Goal: Contribute content: Contribute content

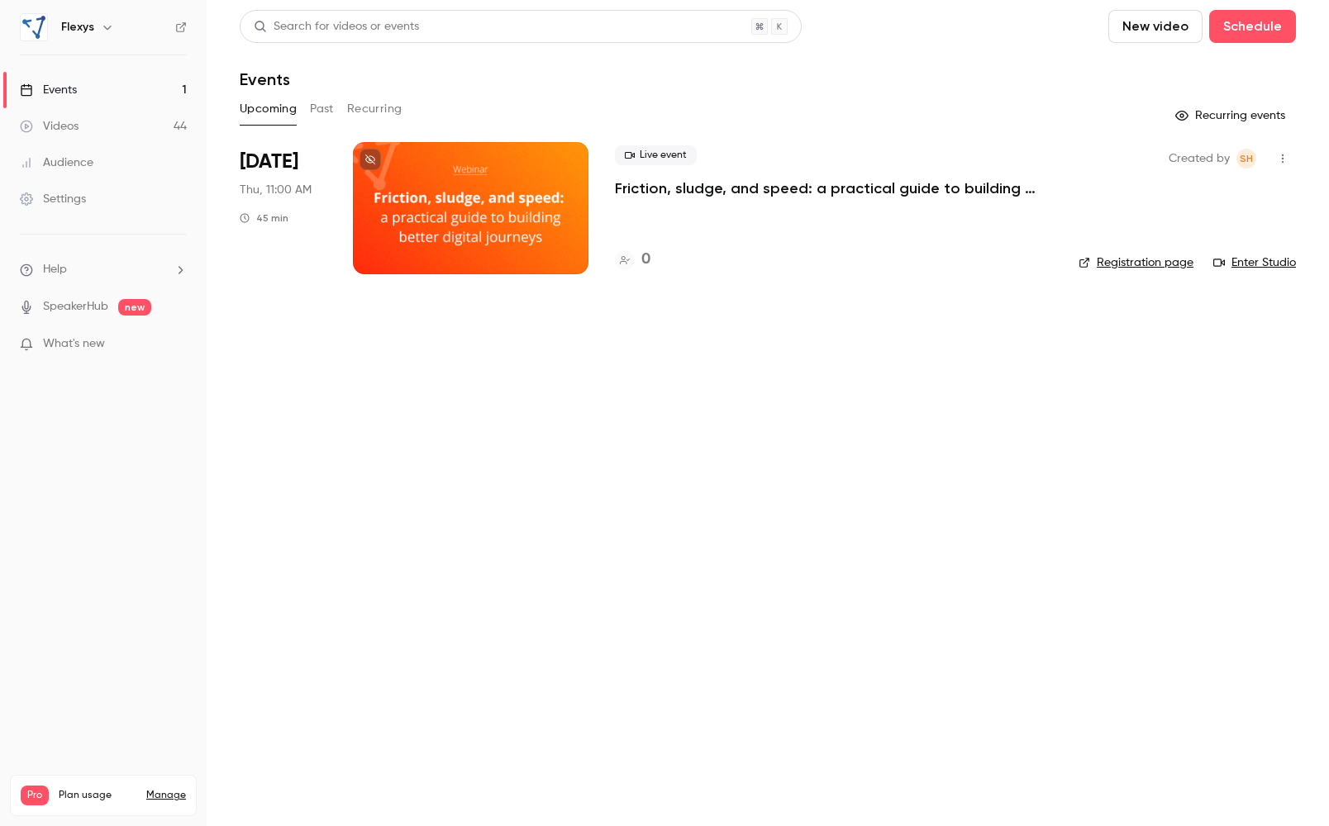
click at [56, 121] on div "Videos" at bounding box center [49, 126] width 59 height 17
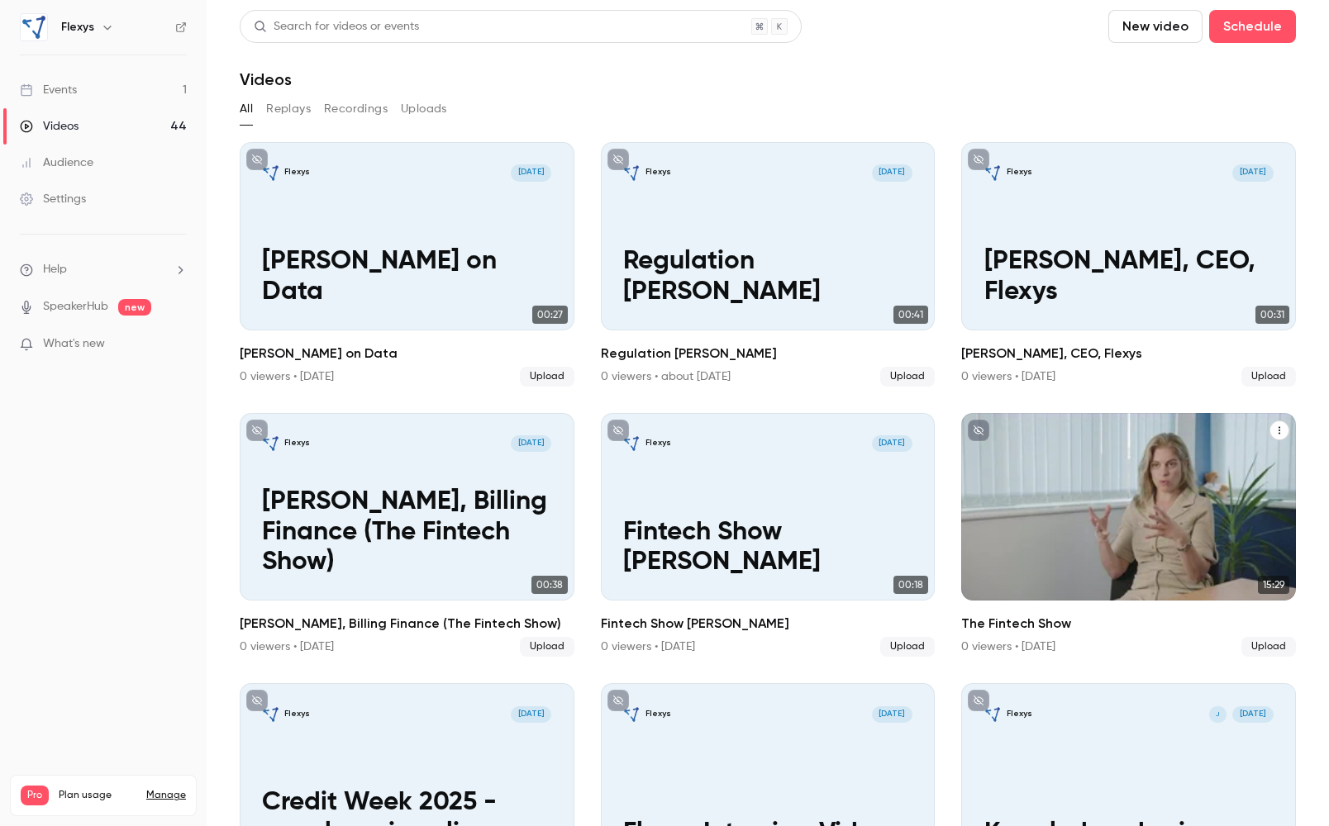
click at [1161, 526] on div "Flexys [DATE] The Fintech Show" at bounding box center [1128, 507] width 335 height 188
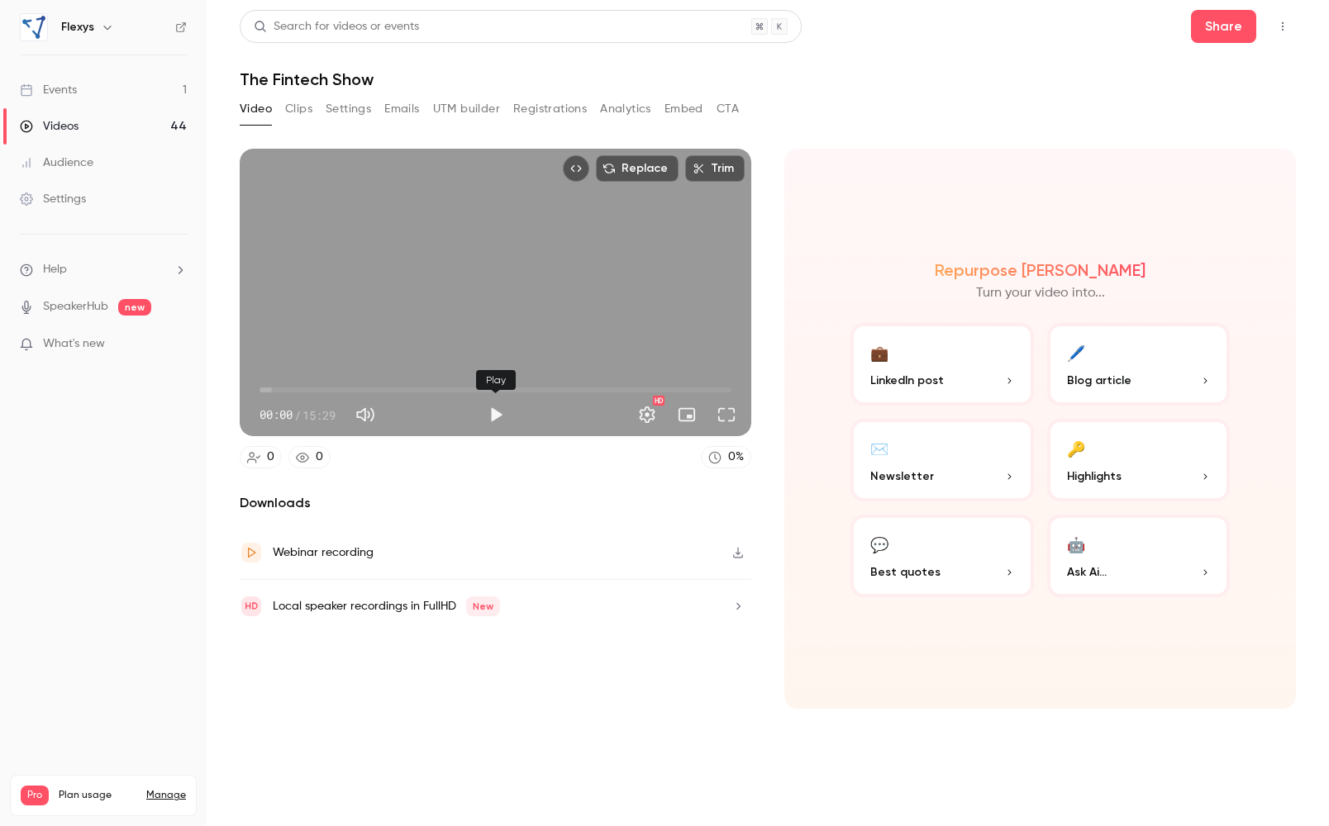
click at [492, 415] on button "Play" at bounding box center [495, 414] width 33 height 33
click at [296, 388] on span "00:02" at bounding box center [495, 390] width 472 height 26
click at [358, 388] on span "03:13" at bounding box center [495, 390] width 472 height 26
click at [277, 389] on span "03:13" at bounding box center [495, 390] width 472 height 26
click at [290, 388] on span "01:00" at bounding box center [495, 390] width 472 height 26
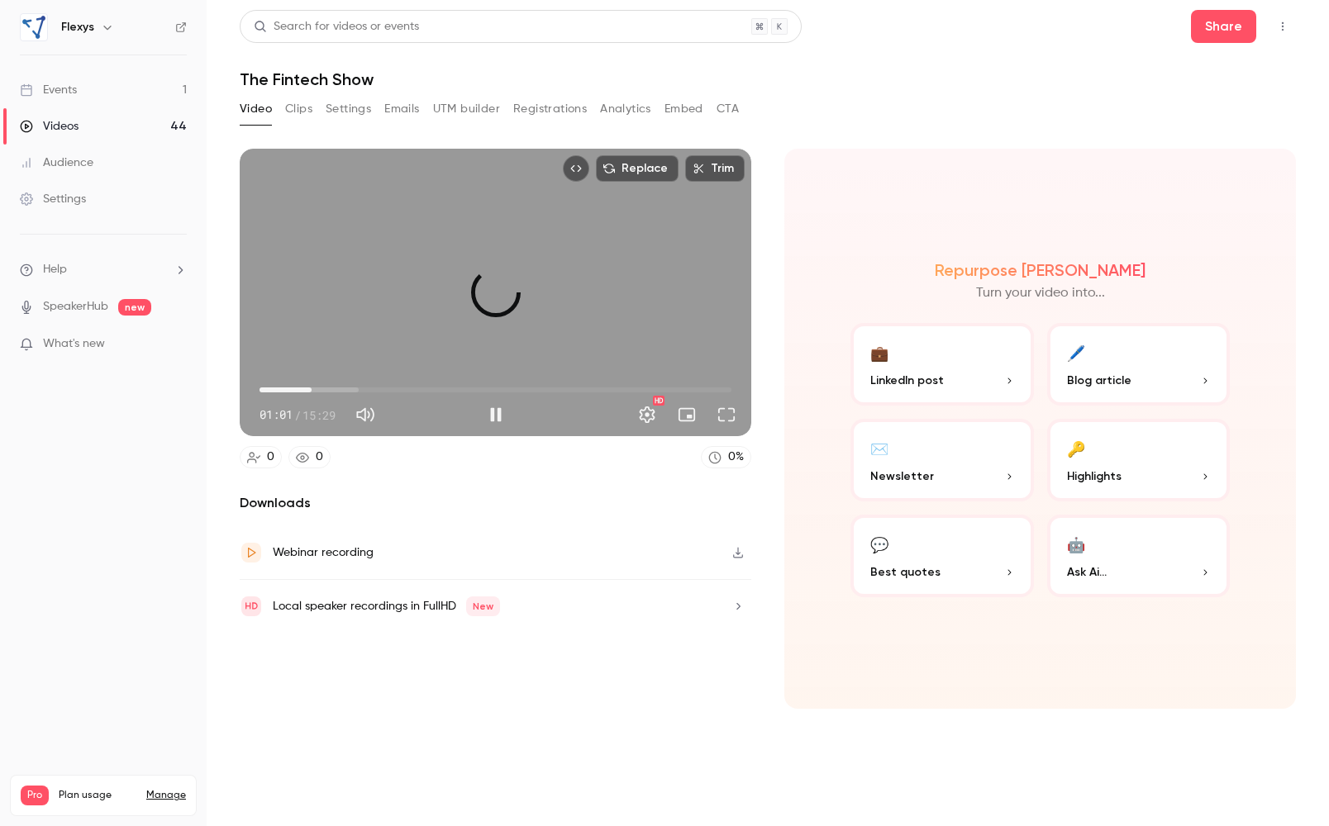
click at [312, 388] on span "01:42" at bounding box center [495, 390] width 472 height 26
click at [340, 387] on span "01:42" at bounding box center [495, 390] width 472 height 26
click at [398, 386] on span "04:33" at bounding box center [495, 390] width 472 height 26
click at [496, 387] on span "07:45" at bounding box center [495, 390] width 472 height 26
click at [551, 388] on span "09:34" at bounding box center [495, 390] width 472 height 26
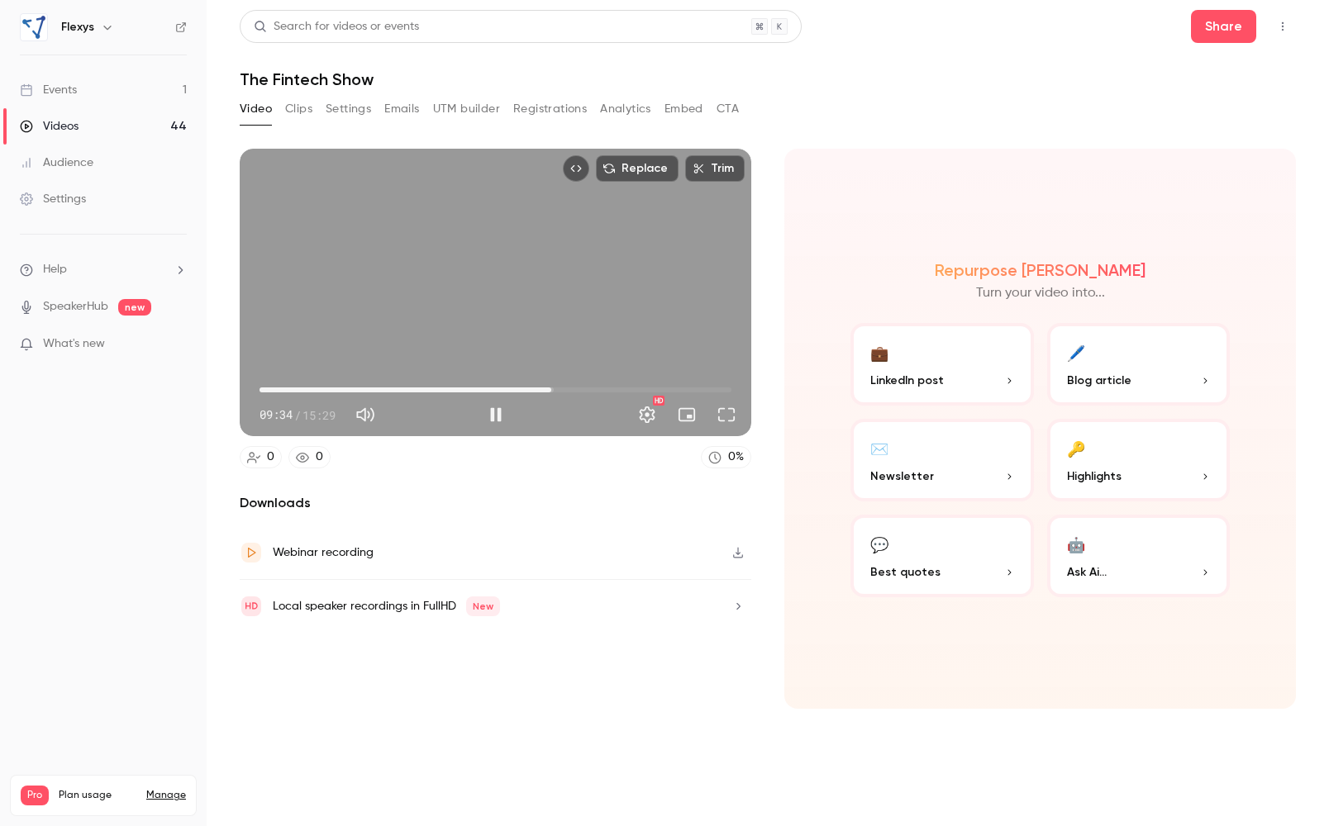
click at [587, 388] on span "09:34" at bounding box center [495, 390] width 472 height 26
click at [620, 387] on span "10:44" at bounding box center [495, 390] width 472 height 26
click at [650, 388] on span "11:49" at bounding box center [495, 390] width 472 height 26
click at [678, 388] on span "13:43" at bounding box center [495, 390] width 472 height 26
type input "*****"
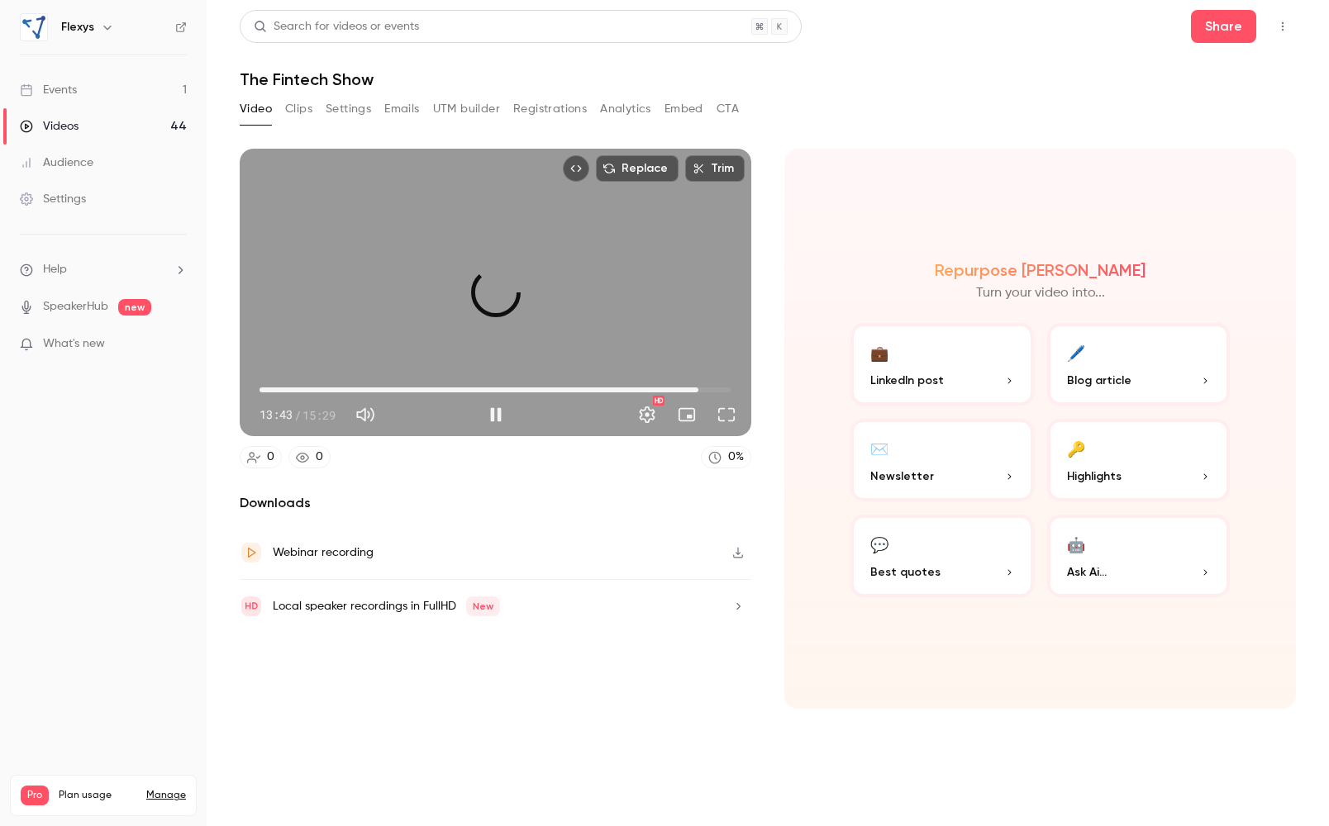
click at [698, 389] on span "14:24" at bounding box center [495, 390] width 472 height 26
click at [596, 187] on div "Replace Trim" at bounding box center [496, 169] width 512 height 40
click at [69, 121] on div "Videos" at bounding box center [49, 126] width 59 height 17
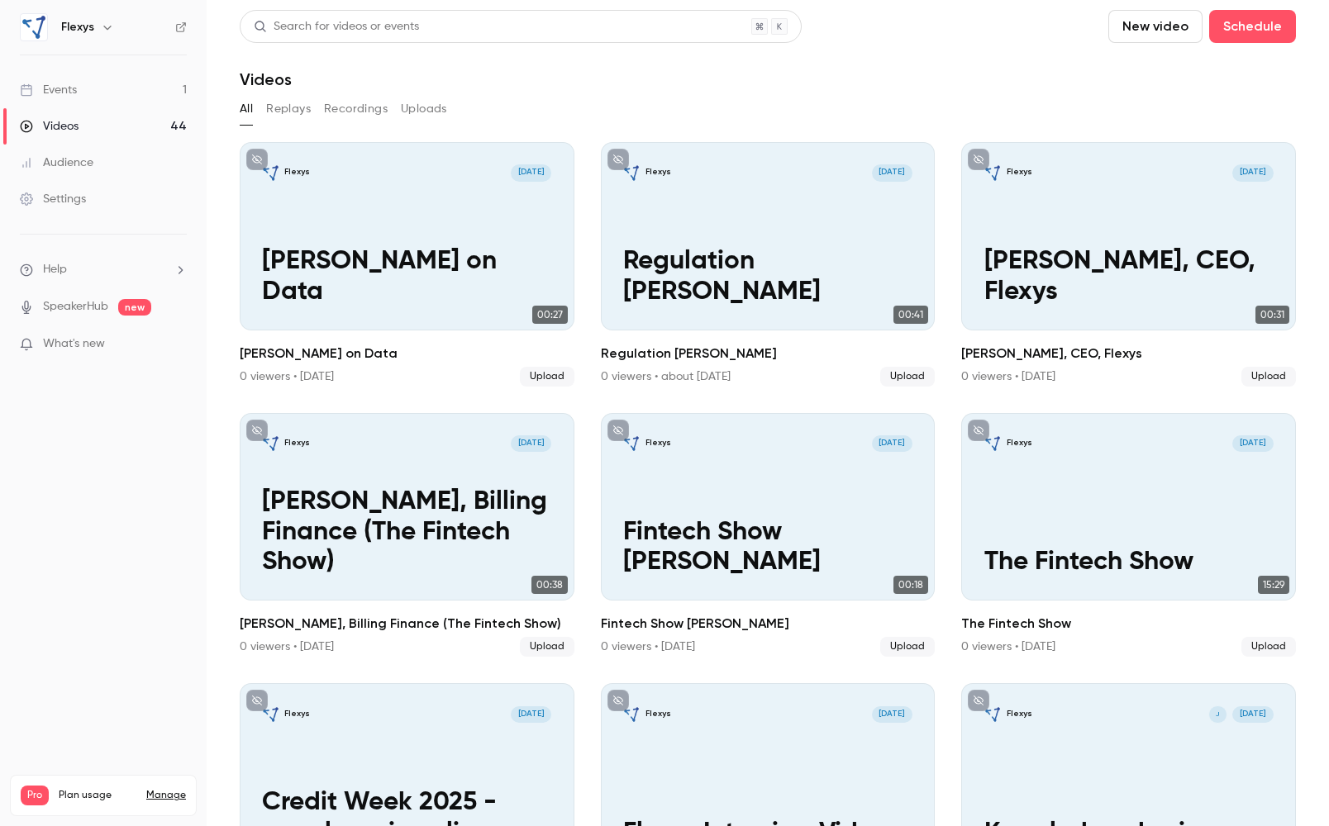
click at [1168, 31] on button "New video" at bounding box center [1155, 26] width 94 height 33
click at [1179, 107] on div "Upload" at bounding box center [1216, 115] width 126 height 17
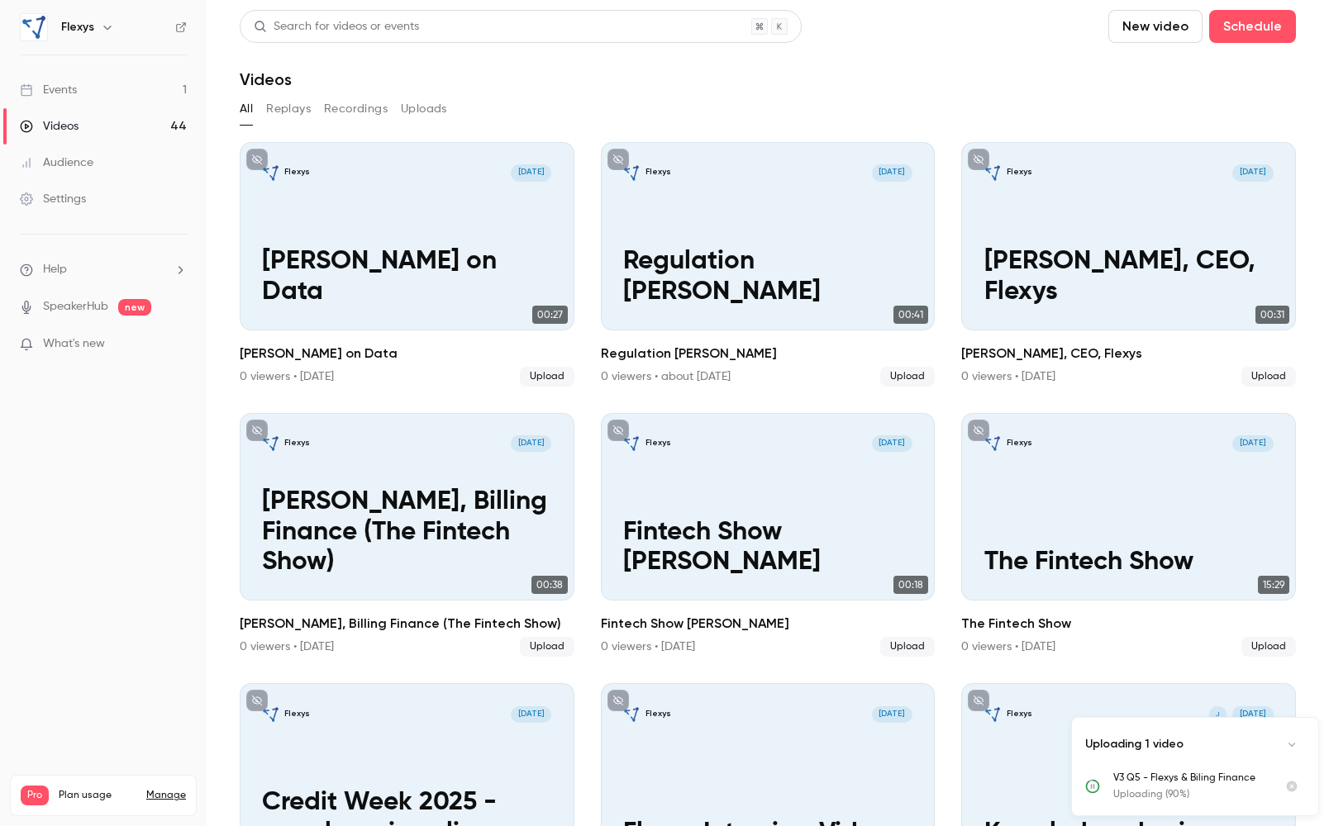
click at [126, 345] on p "What's new" at bounding box center [90, 344] width 140 height 17
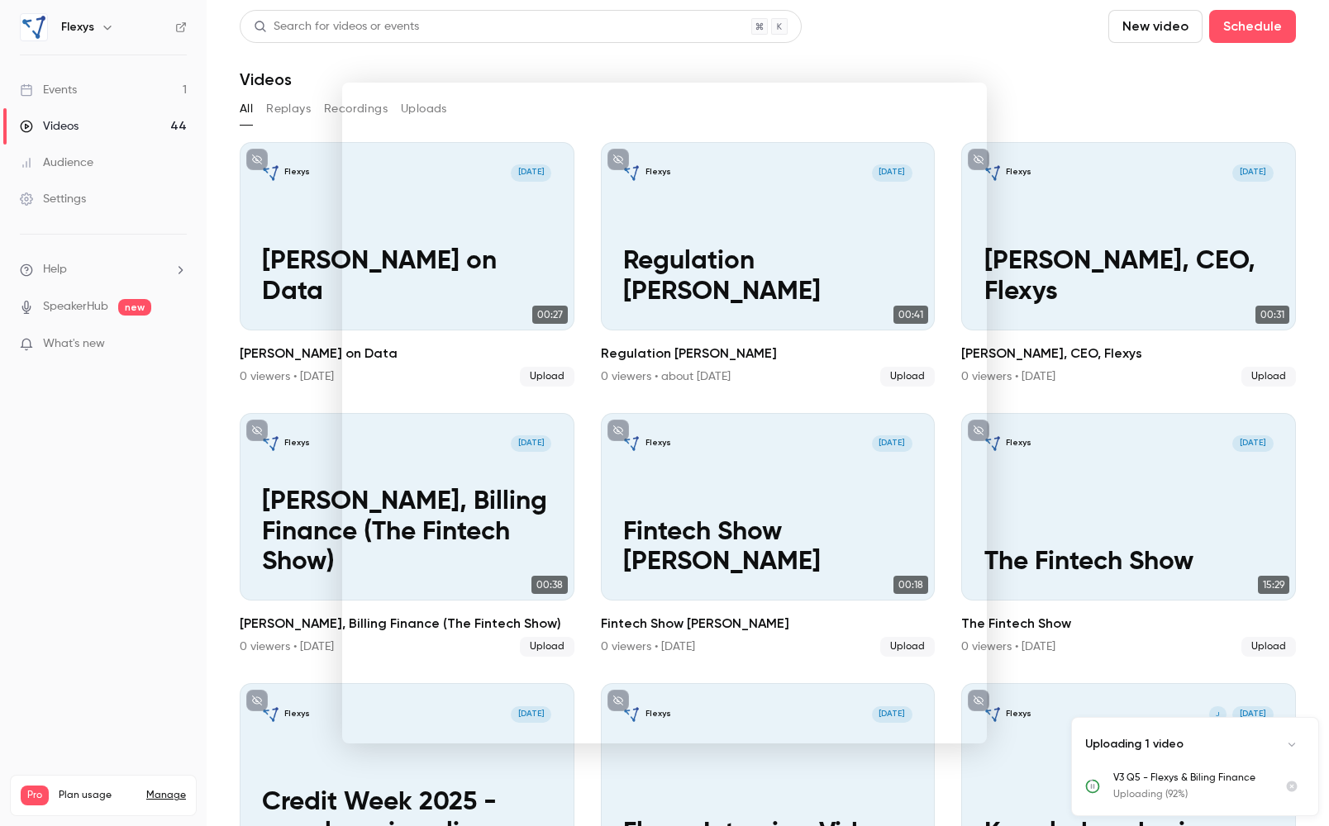
click at [1030, 100] on div at bounding box center [664, 413] width 1329 height 826
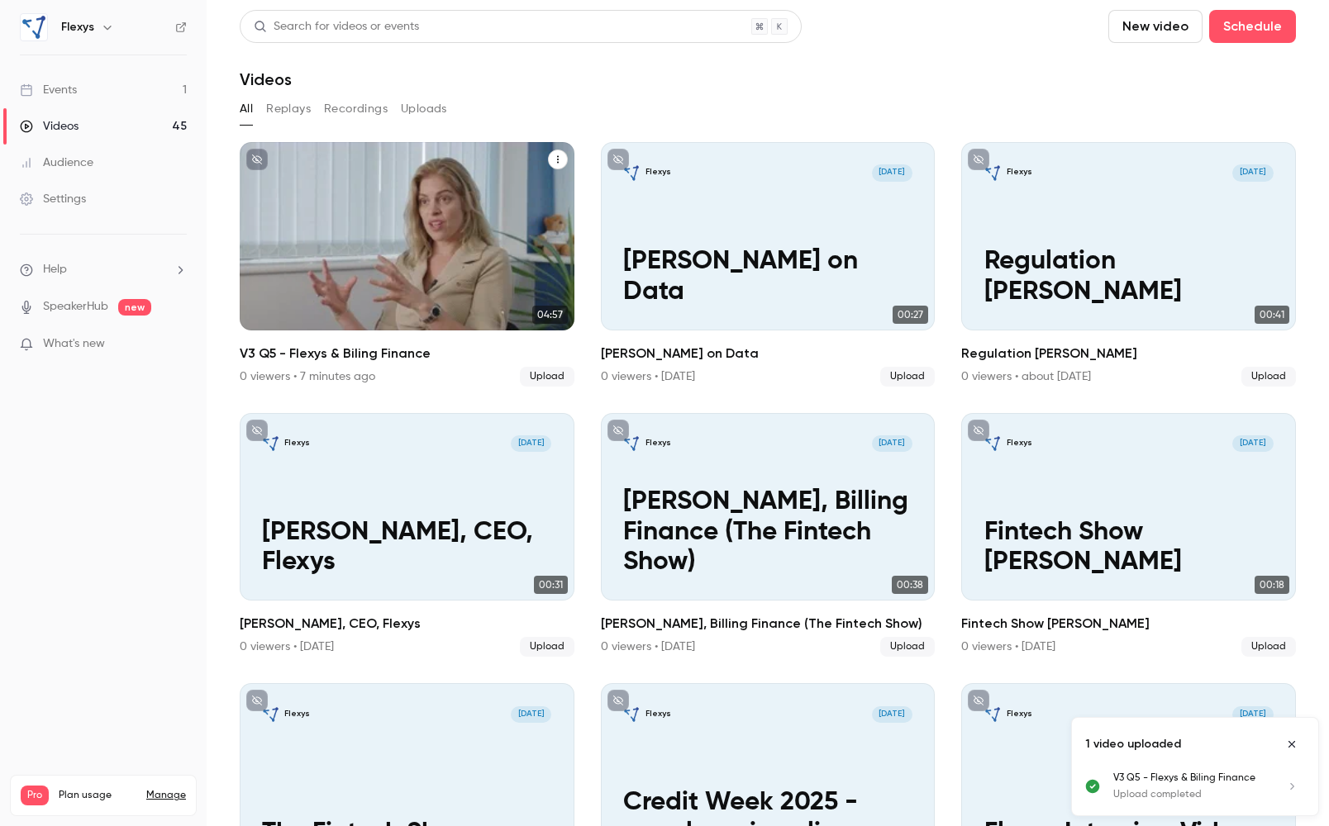
click at [554, 159] on icon "V3 Q5 - Flexys & Biling Finance" at bounding box center [558, 160] width 10 height 10
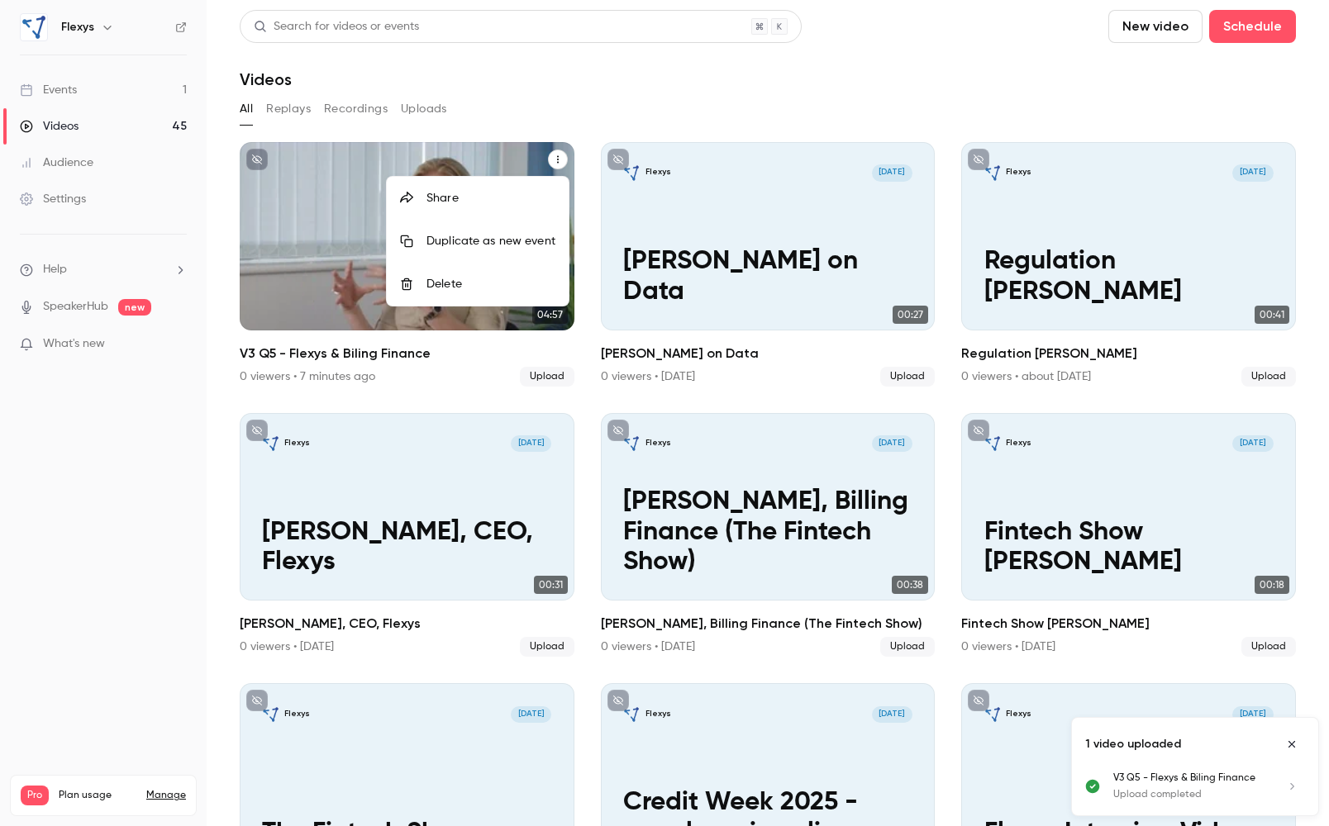
click at [554, 159] on div at bounding box center [664, 413] width 1329 height 826
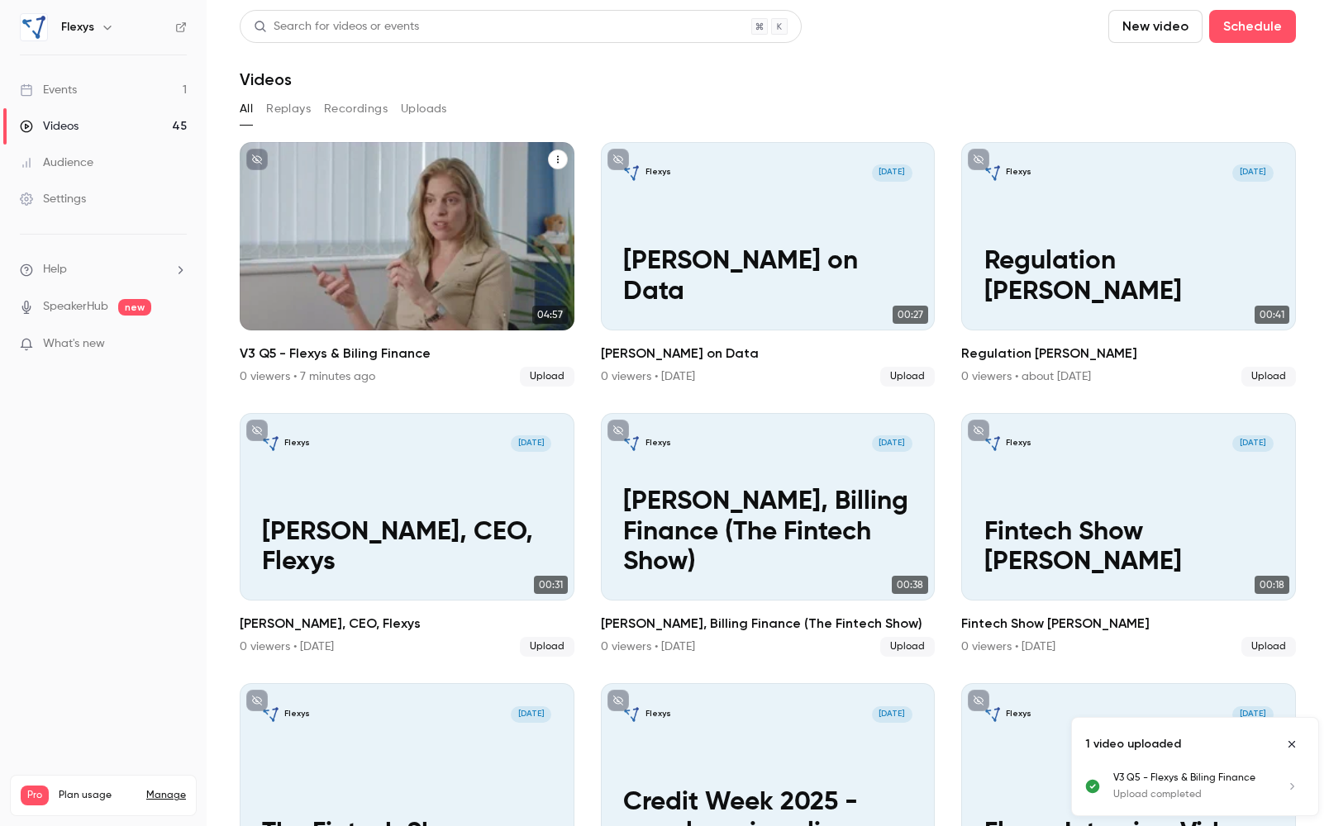
click at [390, 353] on h2 "V3 Q5 - Flexys & Biling Finance" at bounding box center [407, 354] width 335 height 20
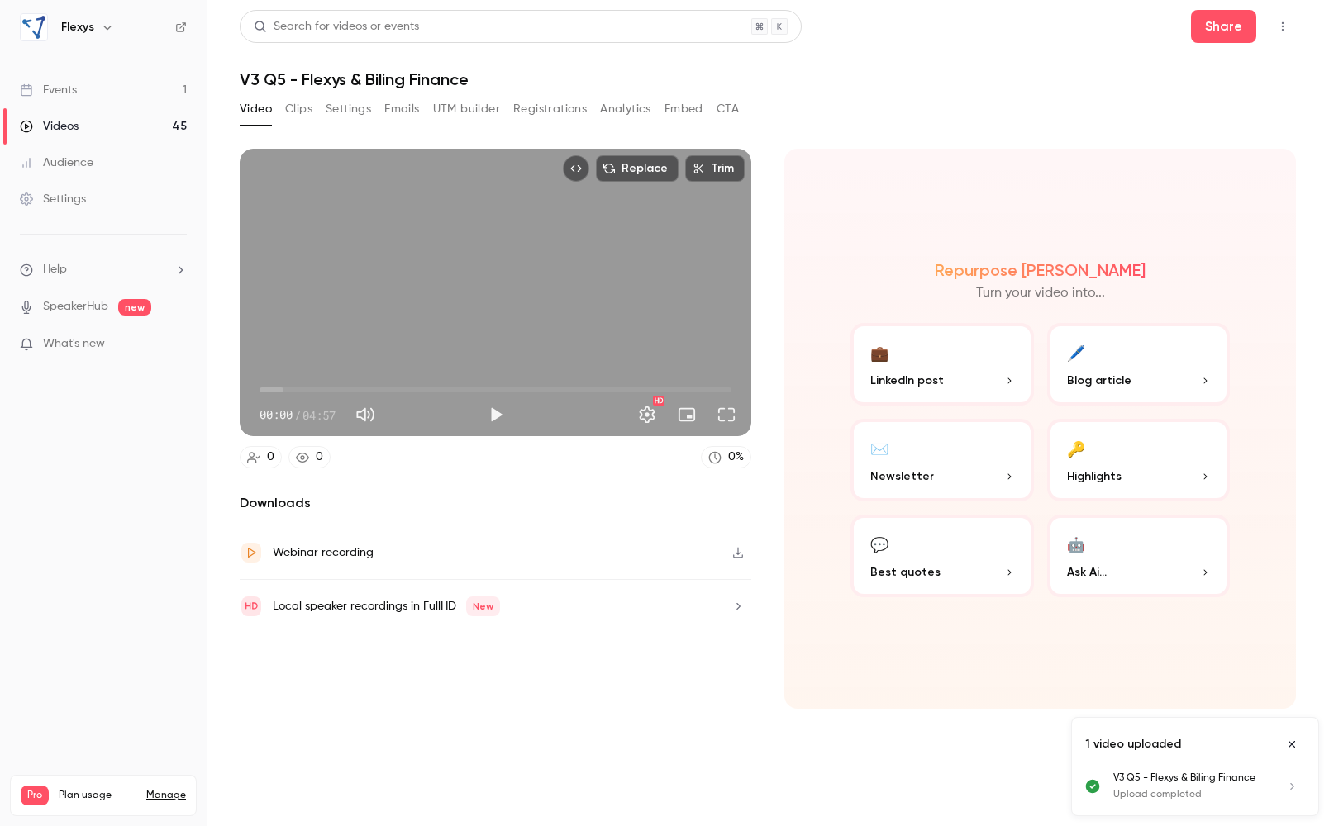
click at [320, 78] on h1 "V3 Q5 - Flexys & Biling Finance" at bounding box center [768, 79] width 1056 height 20
click at [350, 107] on button "Settings" at bounding box center [348, 109] width 45 height 26
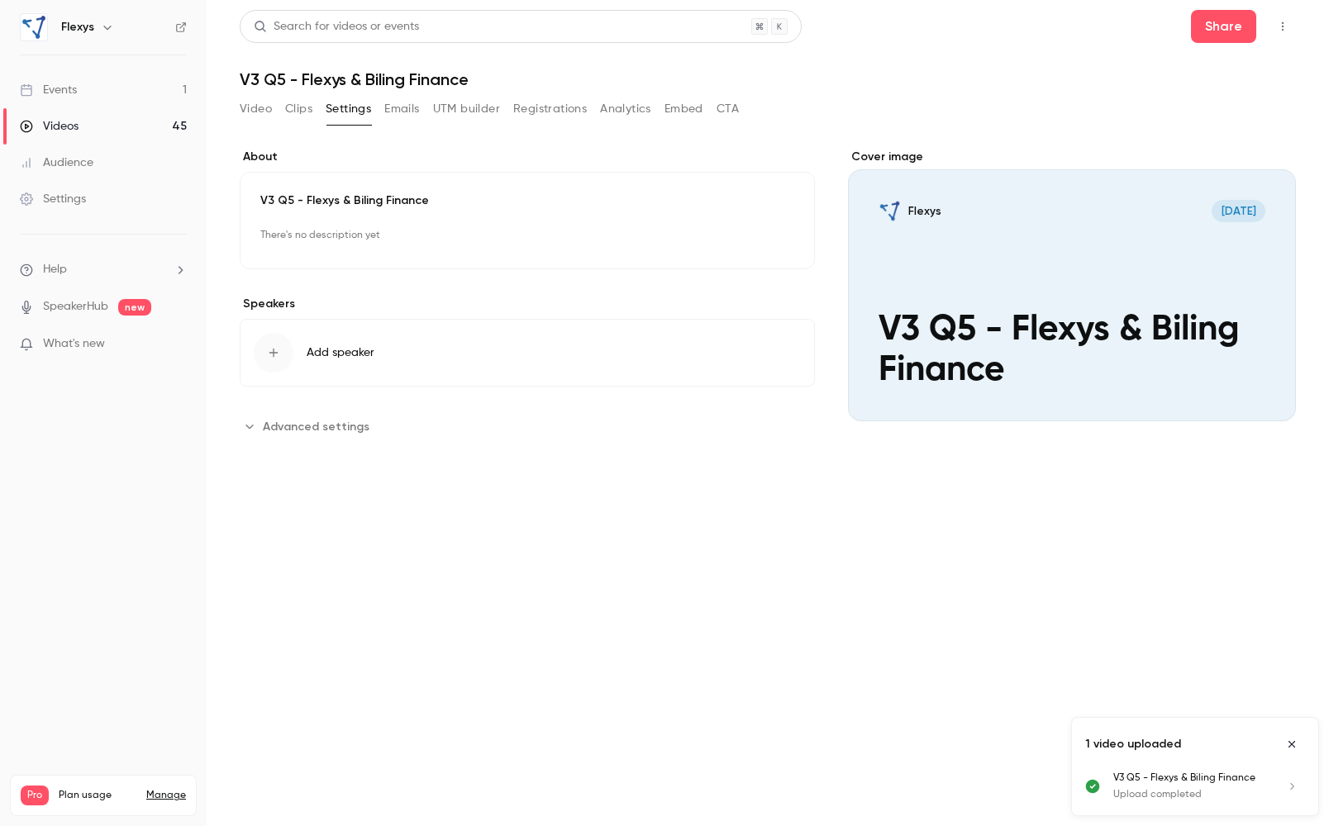
click at [303, 79] on h1 "V3 Q5 - Flexys & Biling Finance" at bounding box center [768, 79] width 1056 height 20
click at [771, 240] on button "Edit" at bounding box center [765, 236] width 60 height 26
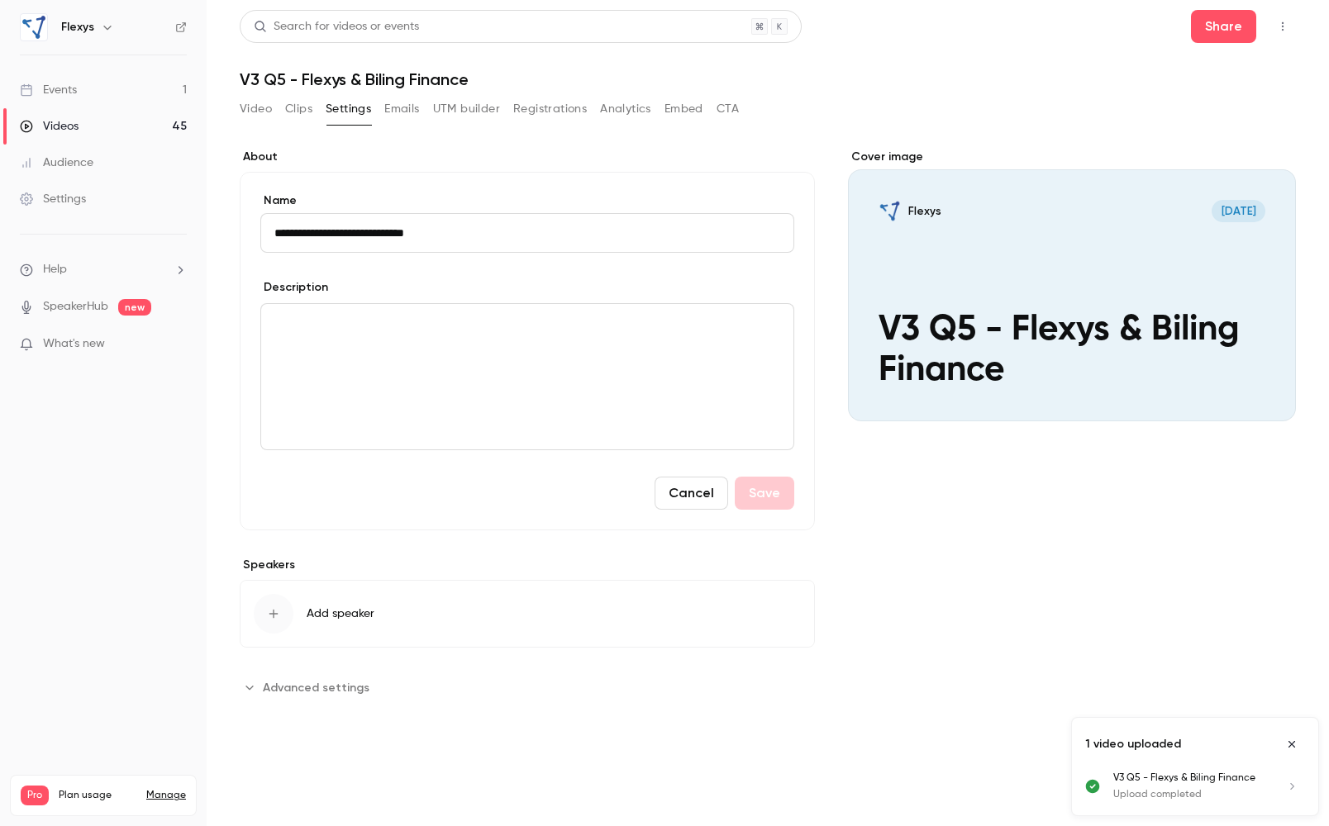
drag, startPoint x: 319, startPoint y: 232, endPoint x: 261, endPoint y: 227, distance: 58.1
click at [261, 227] on input "**********" at bounding box center [527, 233] width 534 height 40
type input "**********"
click at [769, 494] on button "Save" at bounding box center [764, 493] width 59 height 33
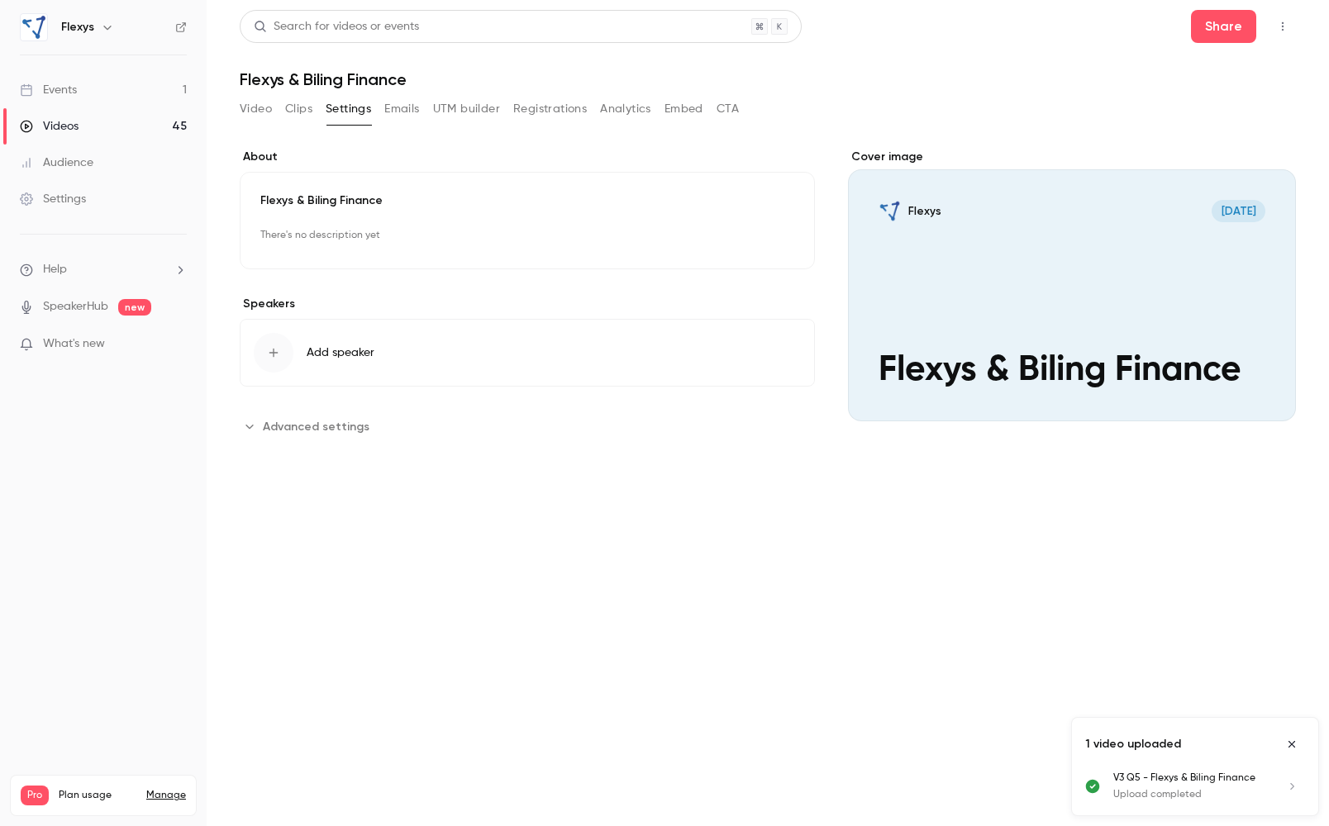
click at [284, 359] on div "button" at bounding box center [274, 353] width 40 height 40
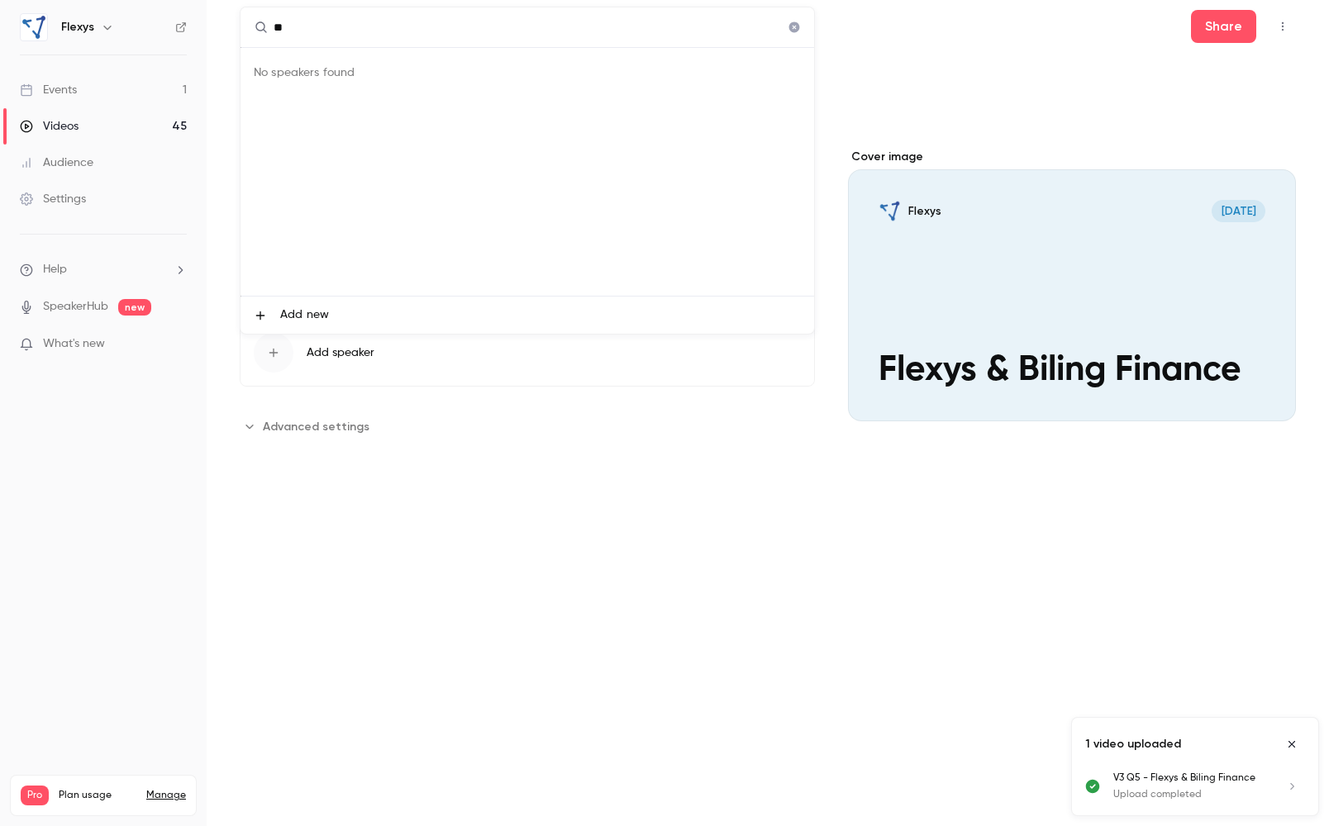
type input "*"
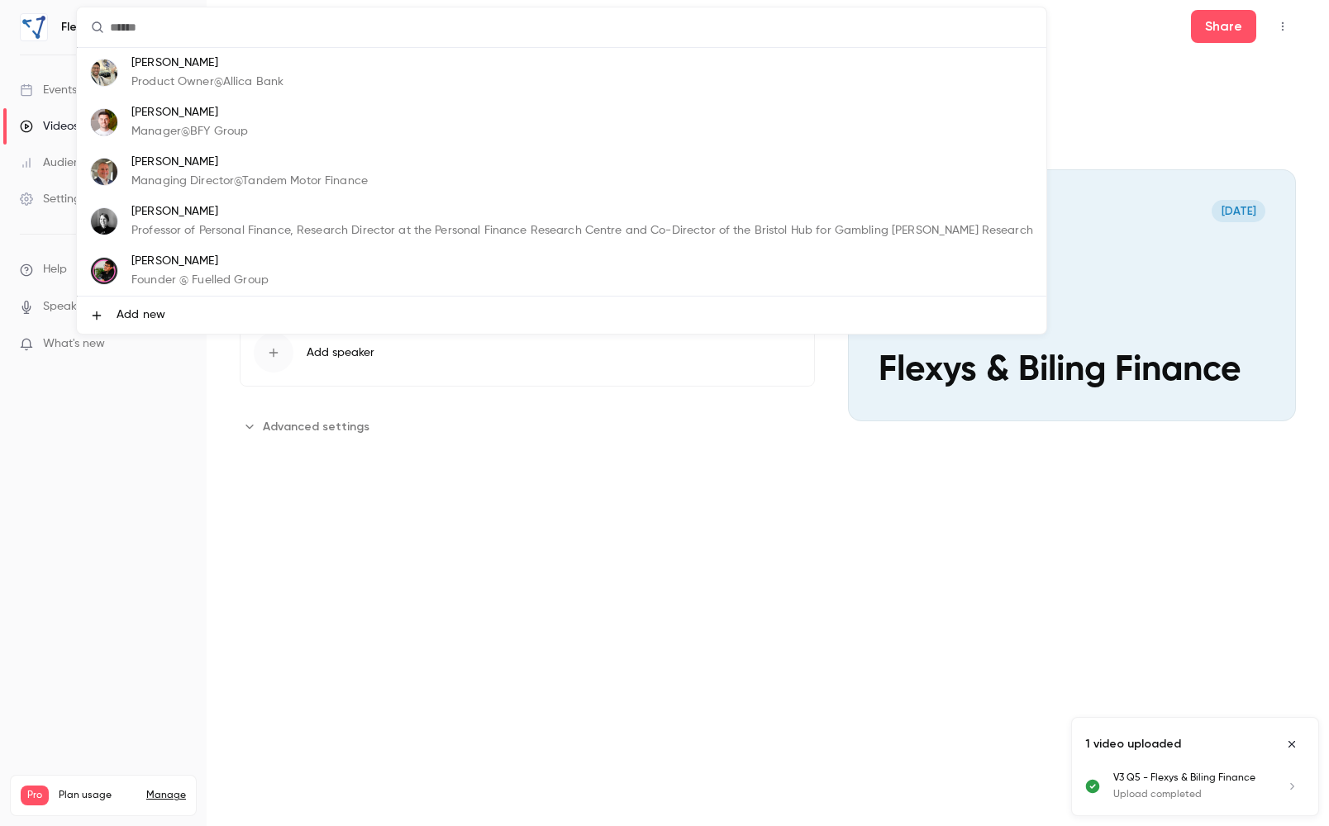
click at [144, 313] on span "Add new" at bounding box center [141, 315] width 49 height 17
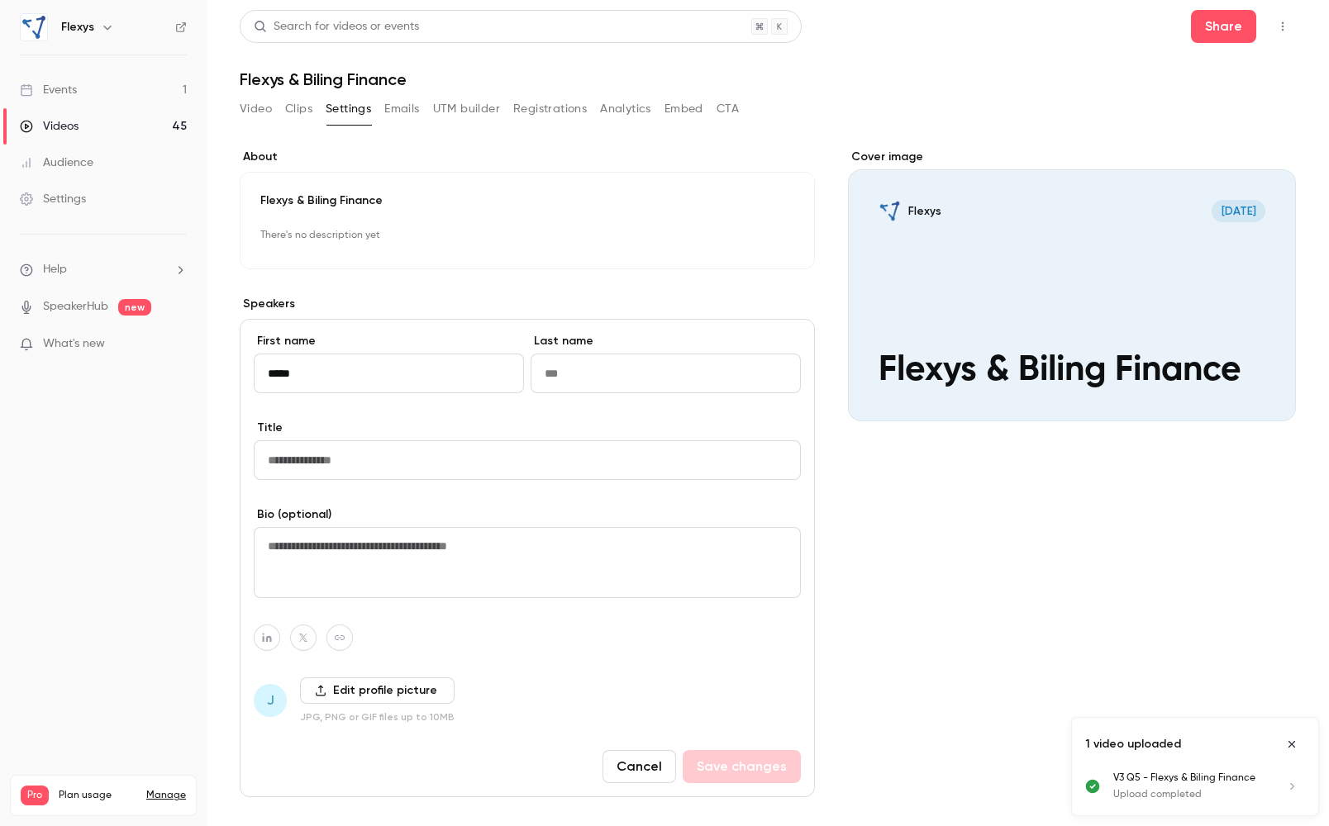
type input "*****"
type input "*******"
click at [337, 461] on input "Title" at bounding box center [527, 460] width 547 height 40
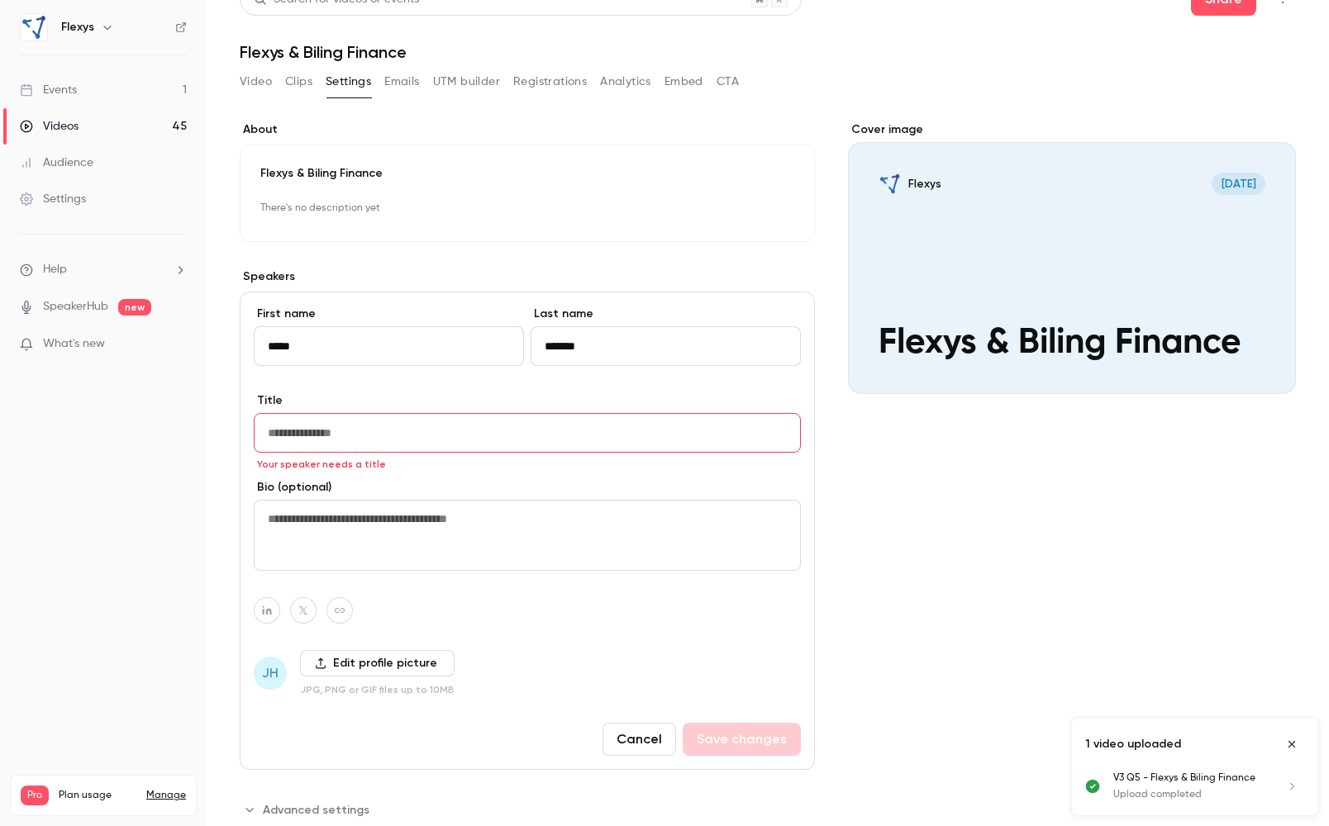
scroll to position [32, 0]
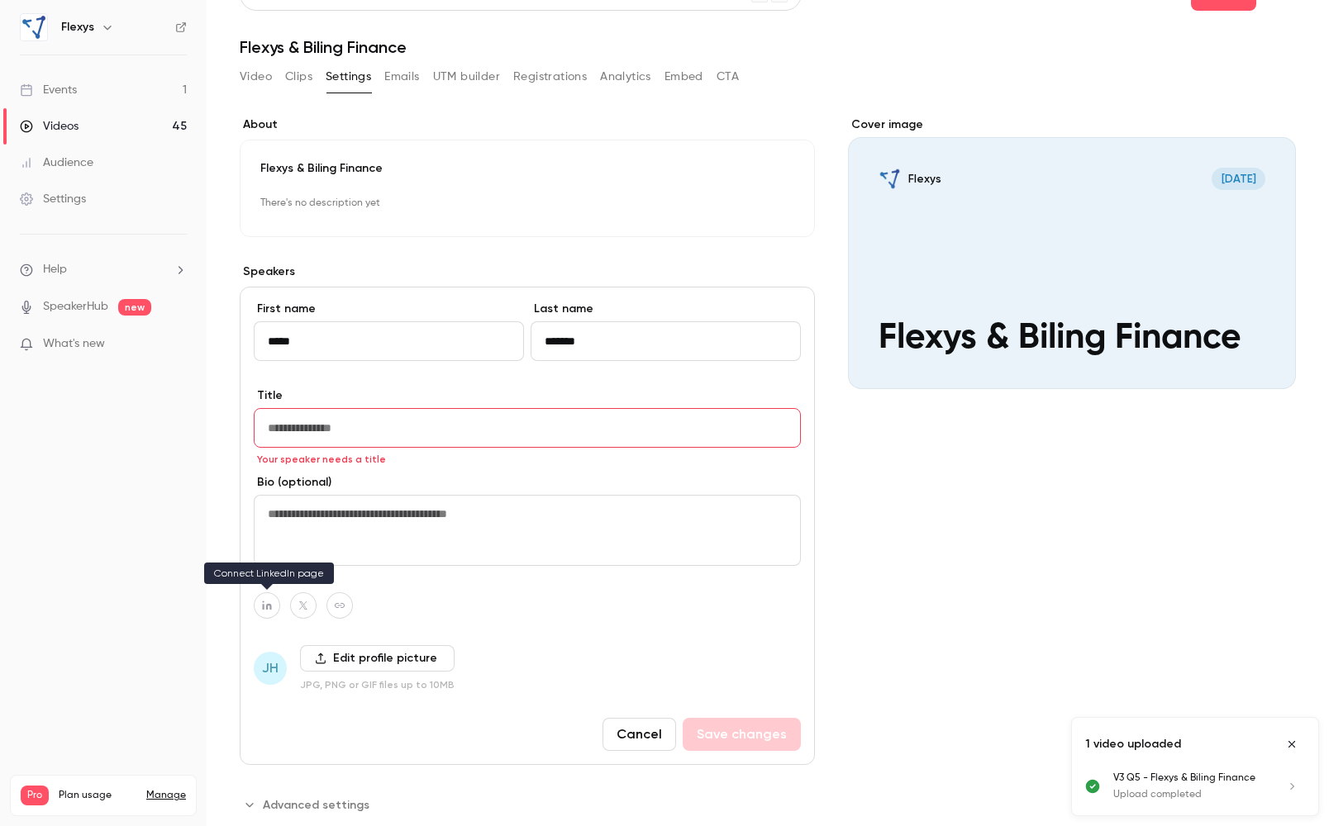
click at [264, 606] on icon "button" at bounding box center [267, 606] width 12 height 10
click at [350, 565] on icon "button" at bounding box center [353, 567] width 10 height 10
type input "**********"
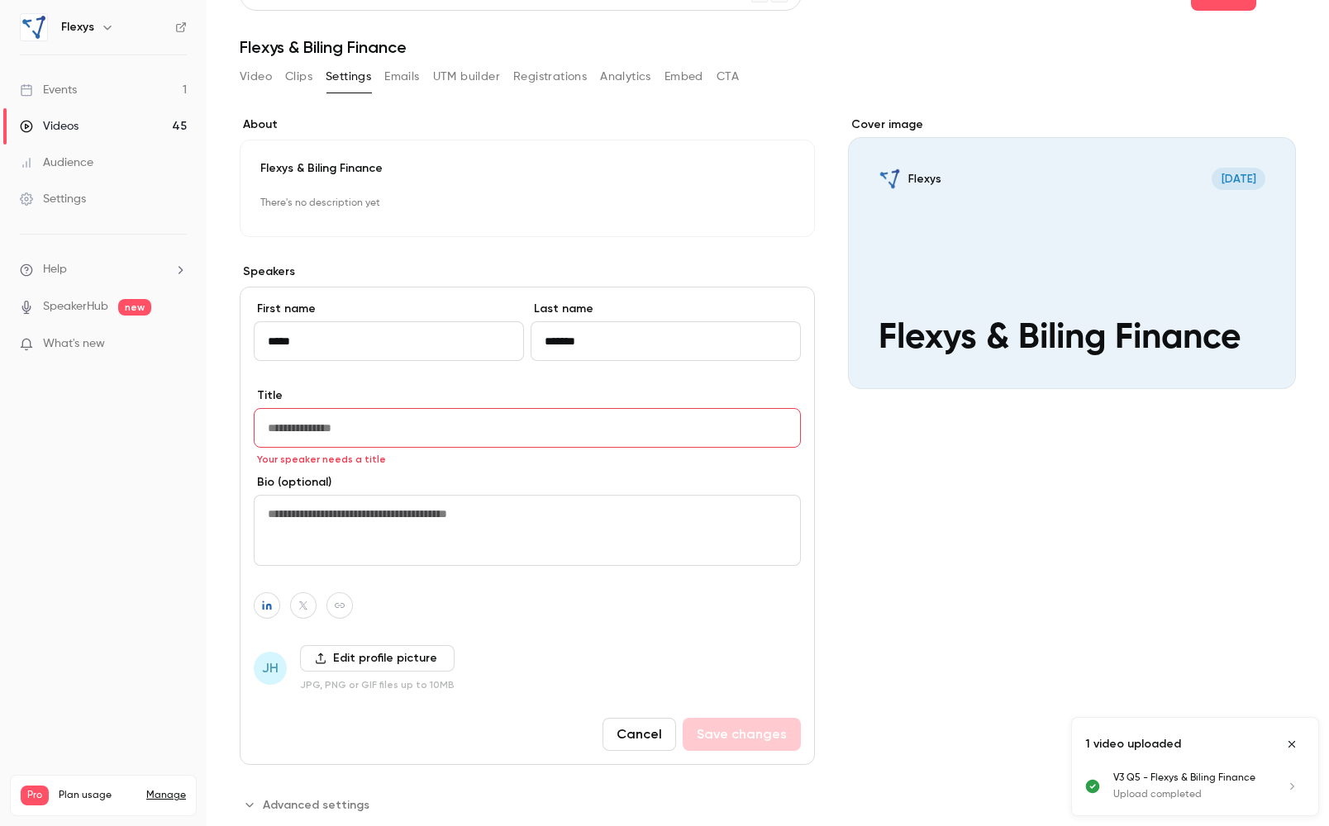
click at [366, 426] on input "Title" at bounding box center [527, 428] width 547 height 40
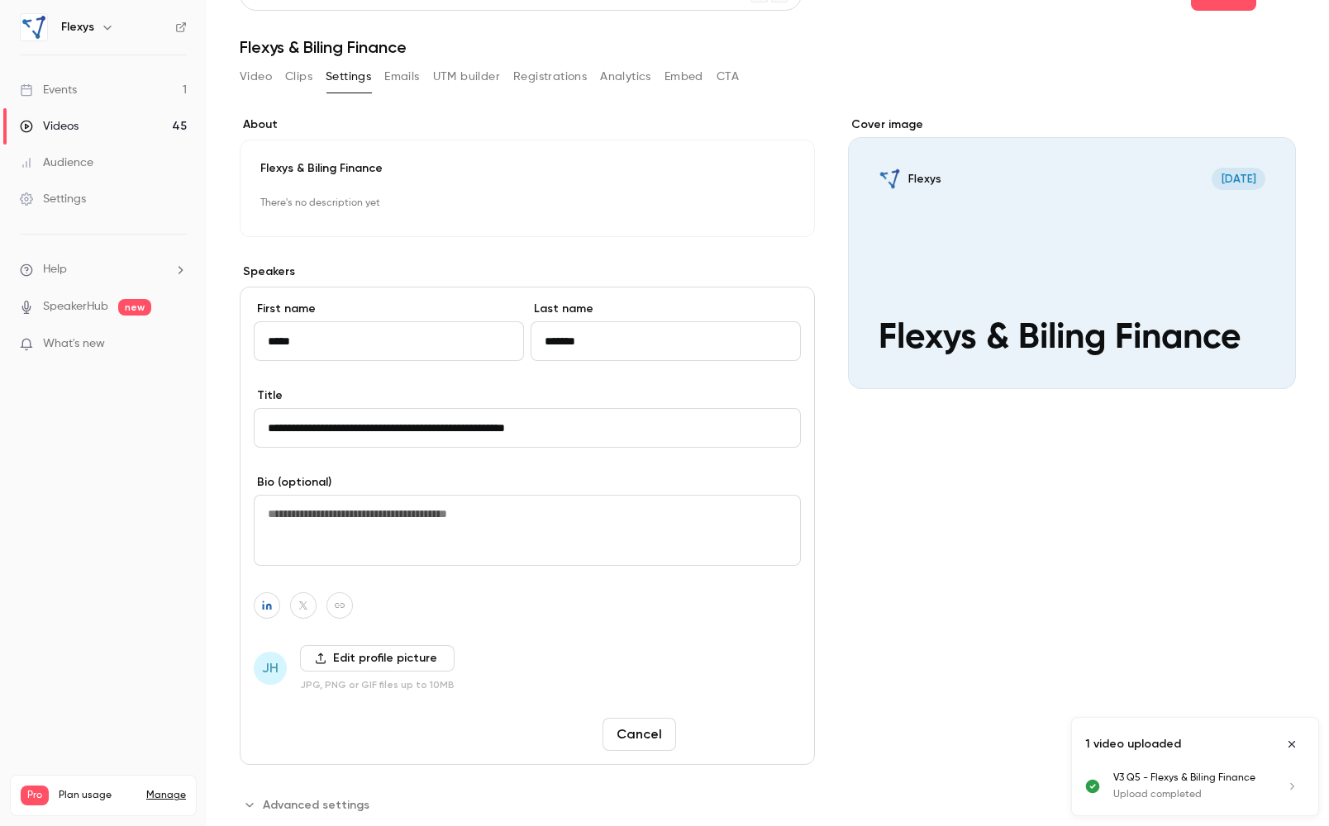
type input "**********"
click at [744, 734] on button "Save changes" at bounding box center [742, 734] width 118 height 33
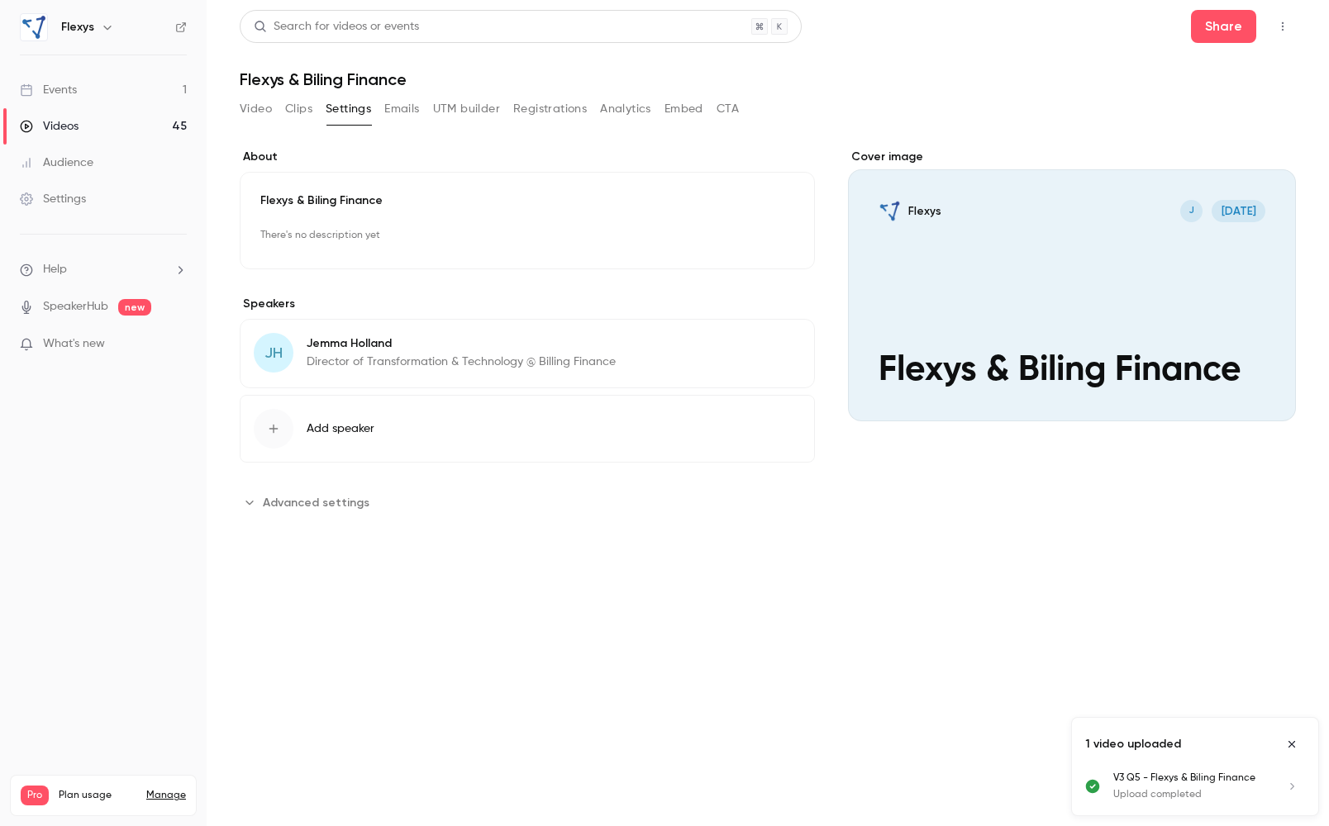
click at [322, 79] on h1 "Flexys & Biling Finance" at bounding box center [768, 79] width 1056 height 20
click at [323, 198] on p "Flexys & Biling Finance" at bounding box center [527, 201] width 534 height 17
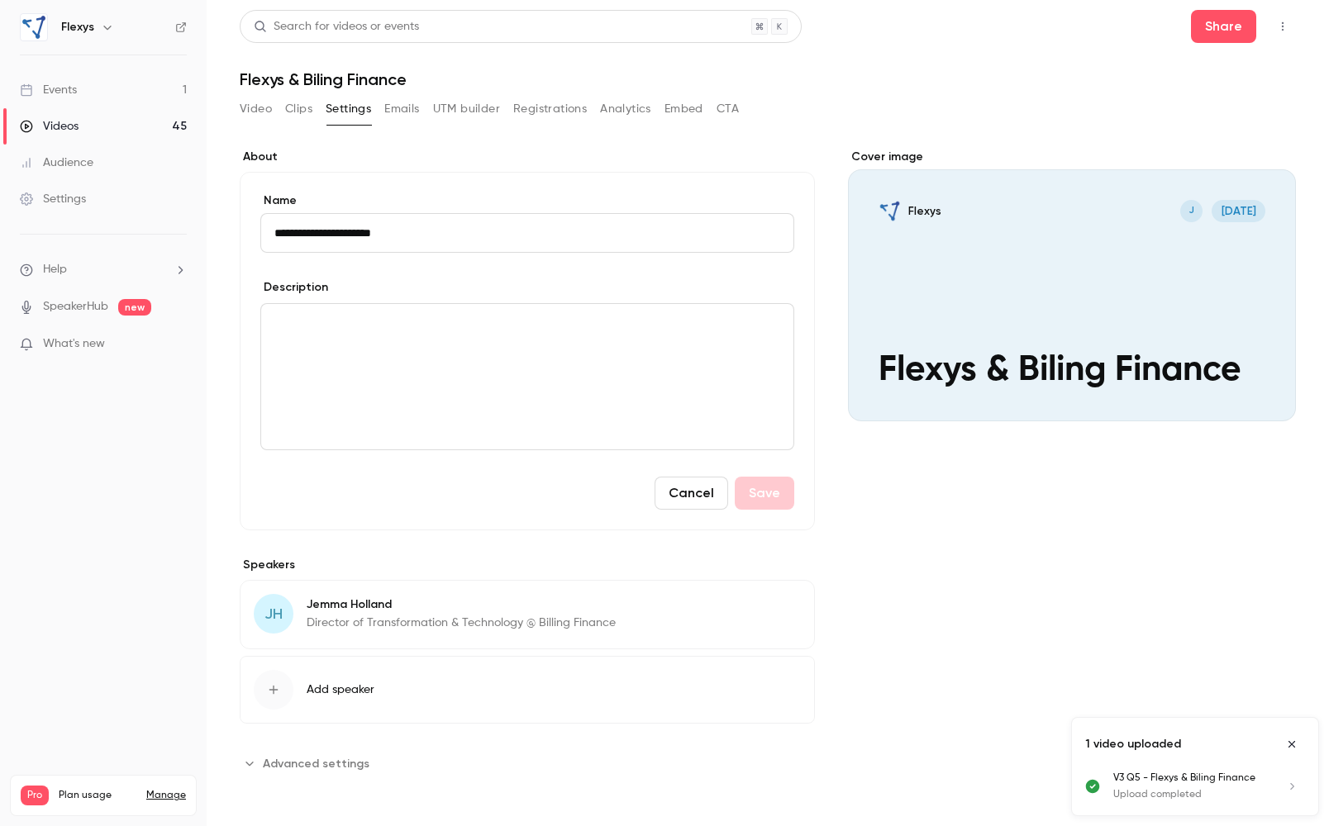
click at [330, 235] on input "**********" at bounding box center [527, 233] width 534 height 40
click at [497, 235] on input "**********" at bounding box center [527, 233] width 534 height 40
type input "**********"
click at [455, 329] on p "editor" at bounding box center [527, 324] width 506 height 20
click at [778, 502] on button "Save" at bounding box center [764, 493] width 59 height 33
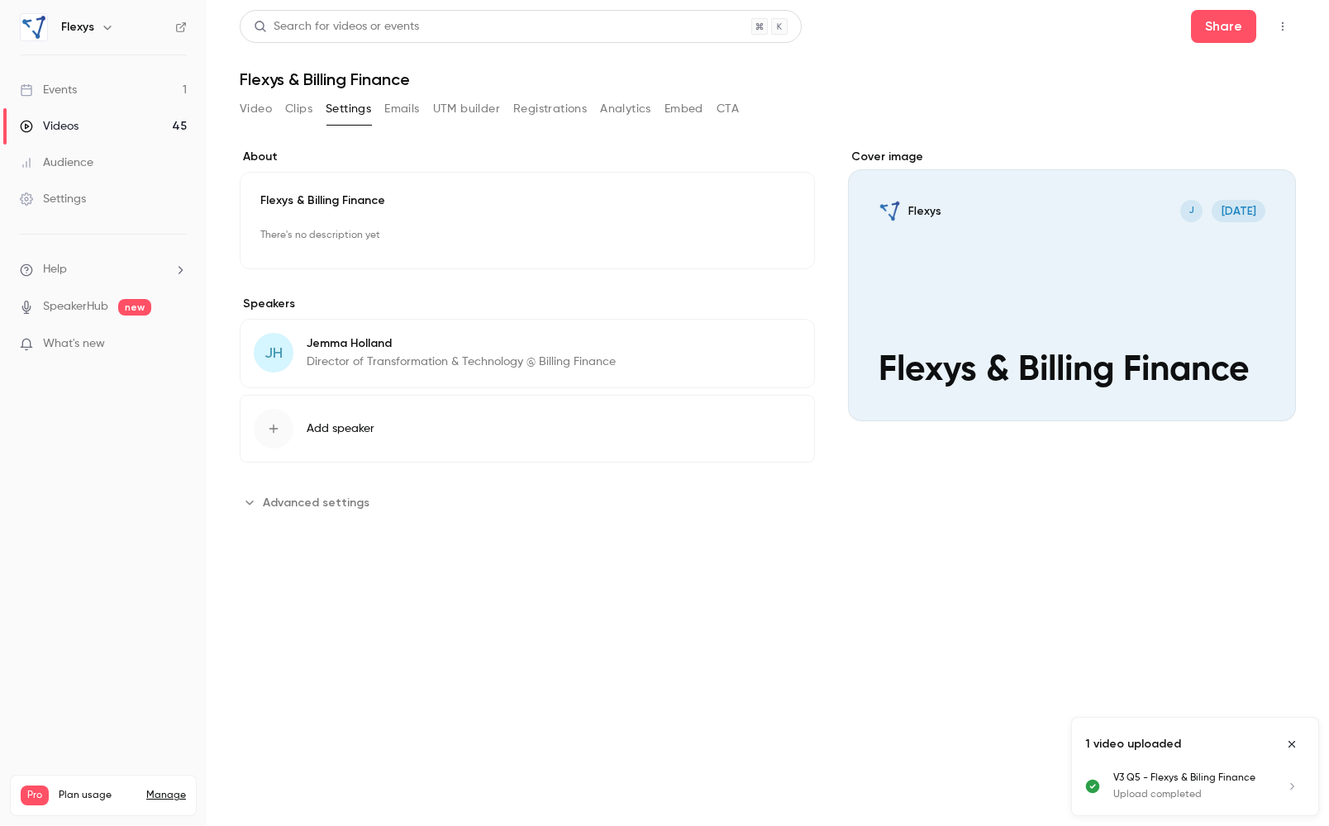
click at [300, 106] on button "Clips" at bounding box center [298, 109] width 27 height 26
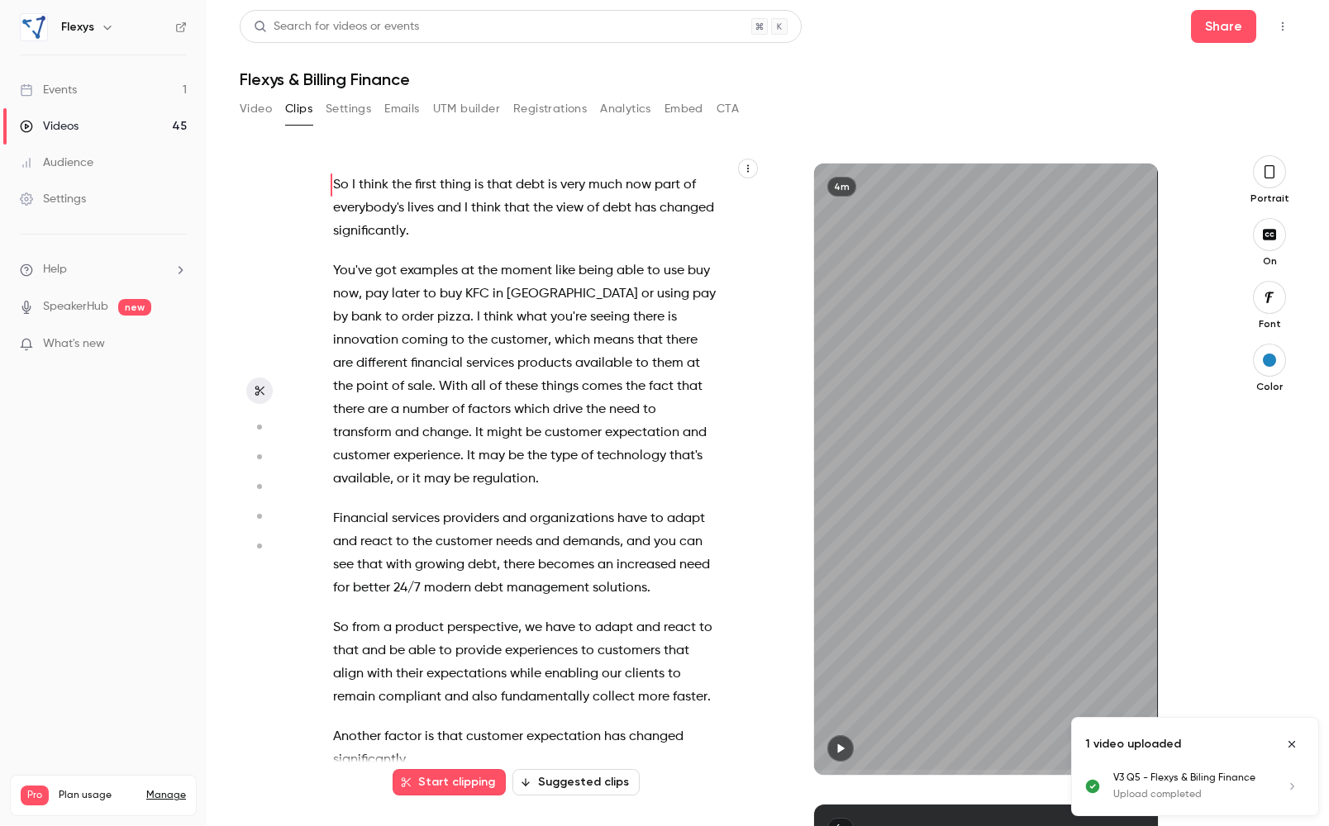
click at [262, 107] on button "Video" at bounding box center [256, 109] width 32 height 26
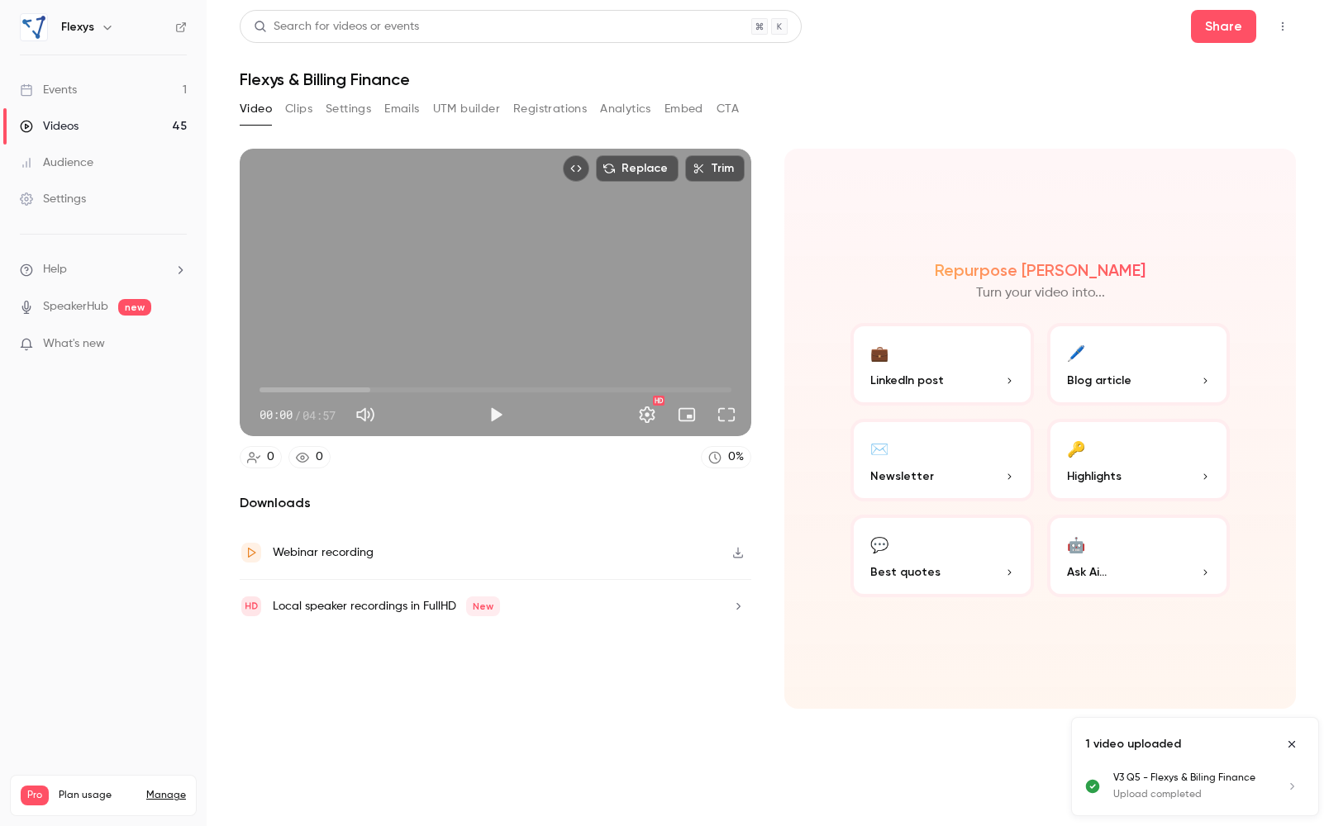
click at [1130, 564] on p "Ask Ai..." at bounding box center [1139, 572] width 144 height 17
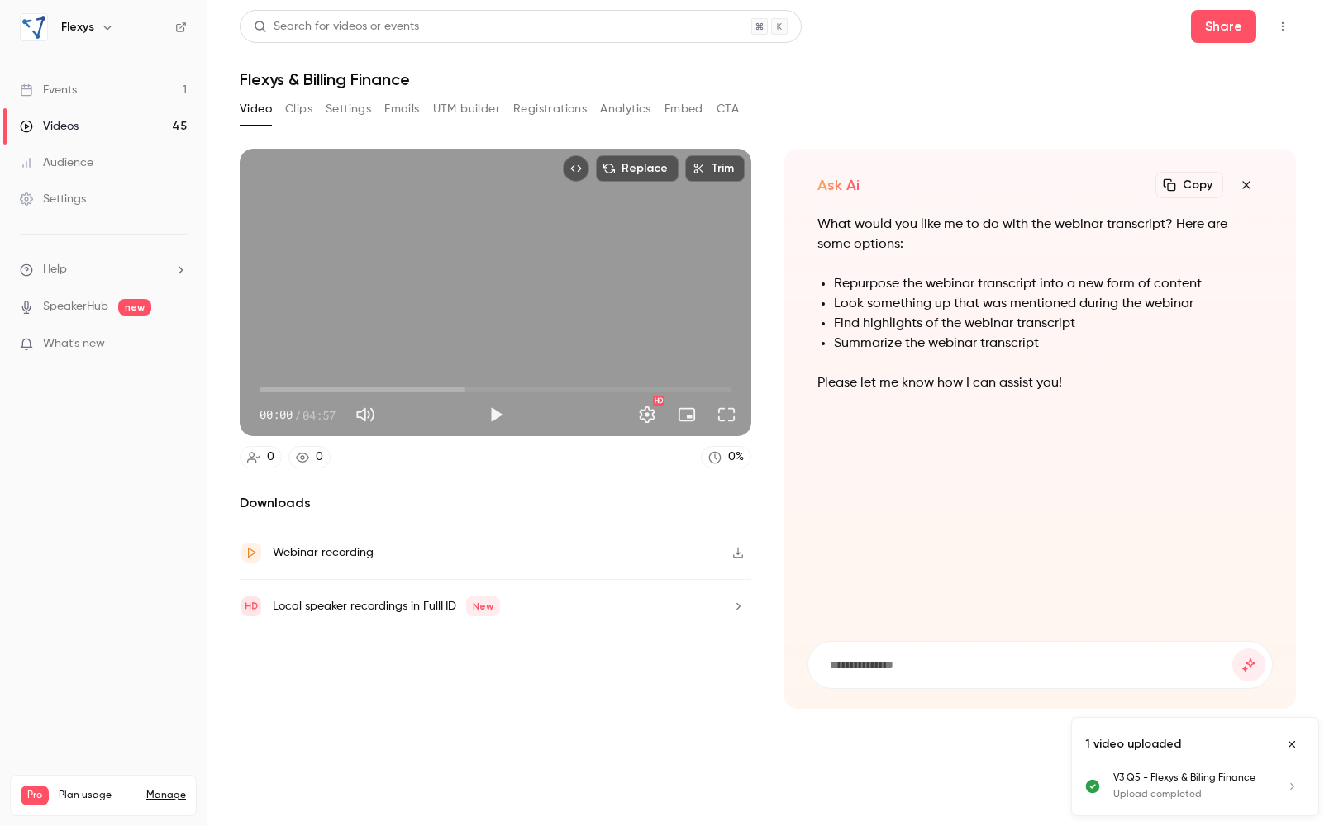
click at [873, 664] on input at bounding box center [1030, 665] width 404 height 18
type input "**********"
click at [1245, 665] on icon "submit" at bounding box center [1249, 665] width 20 height 13
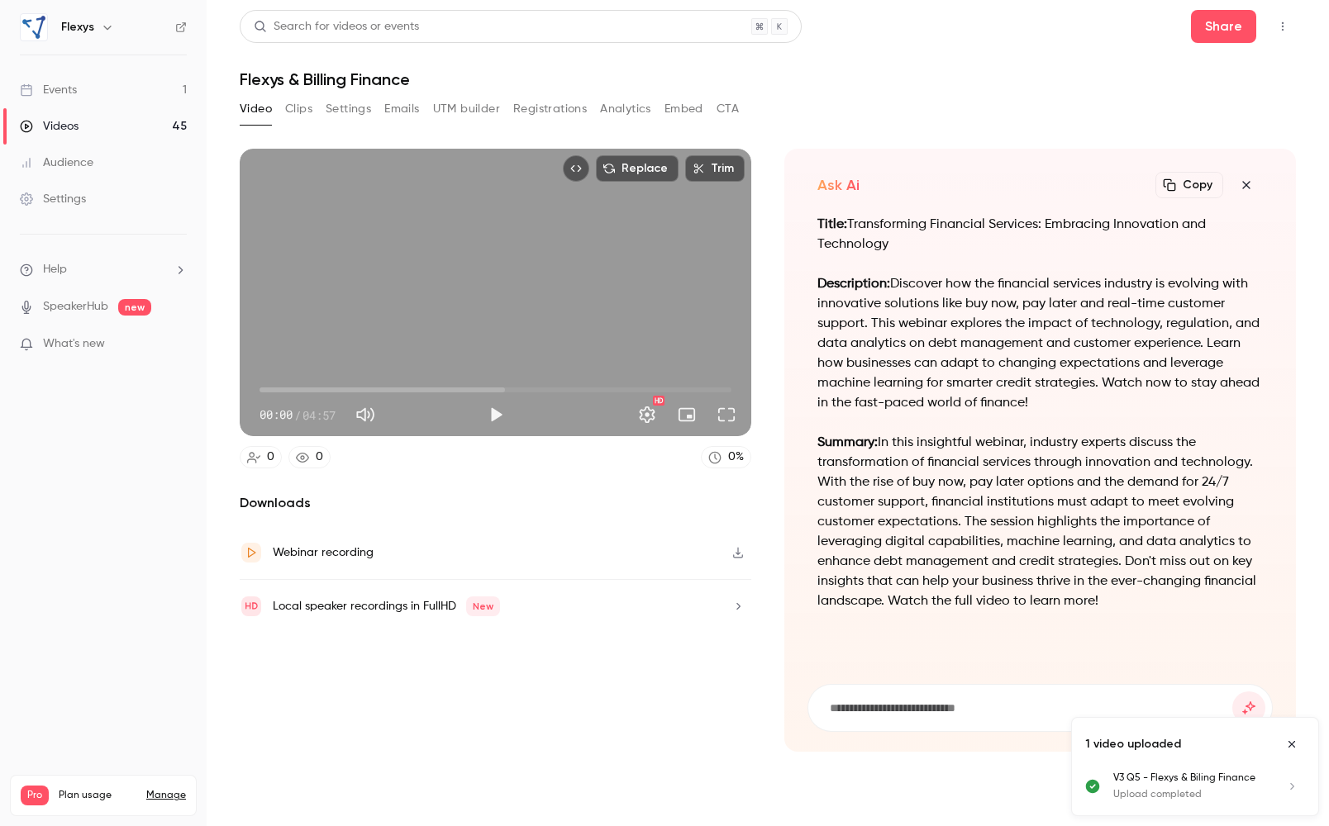
click at [294, 111] on button "Clips" at bounding box center [298, 109] width 27 height 26
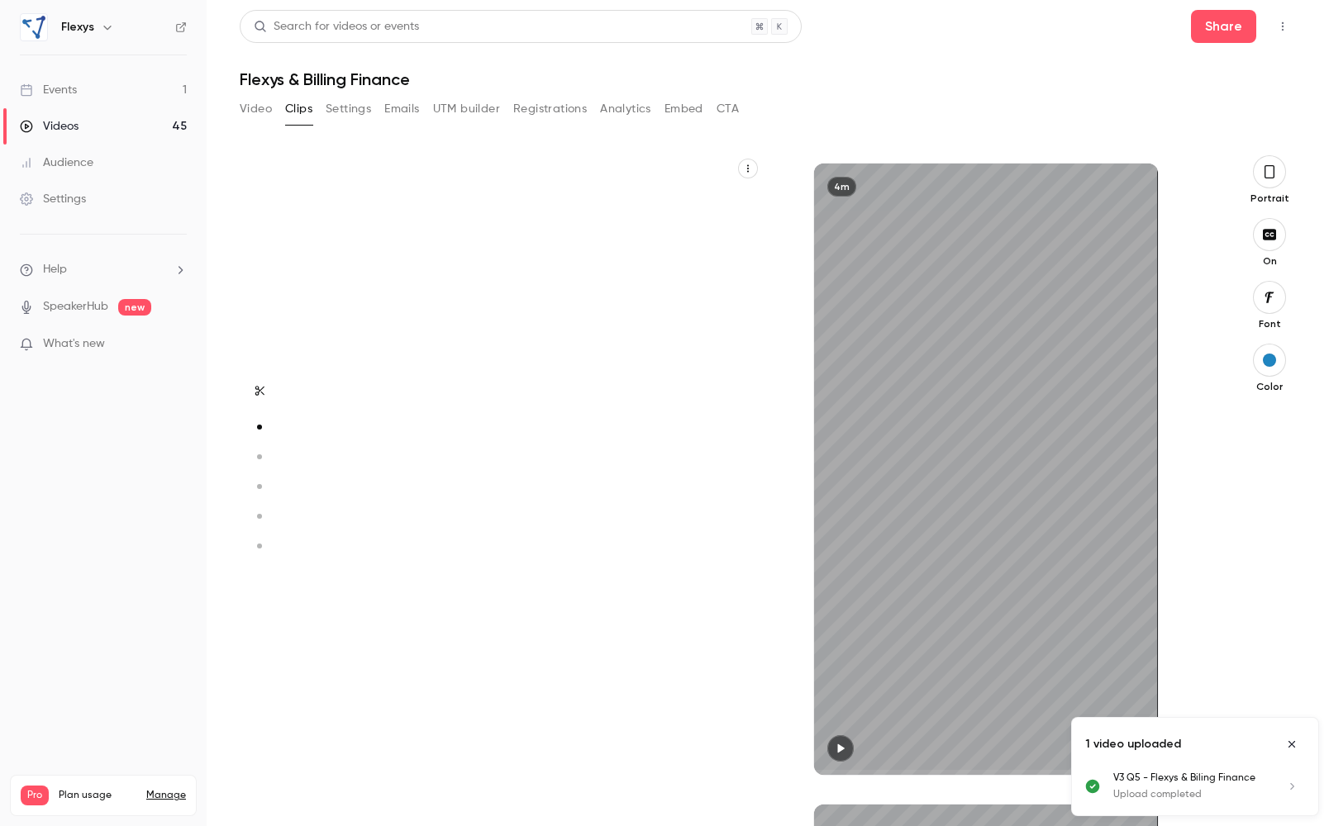
type input "*"
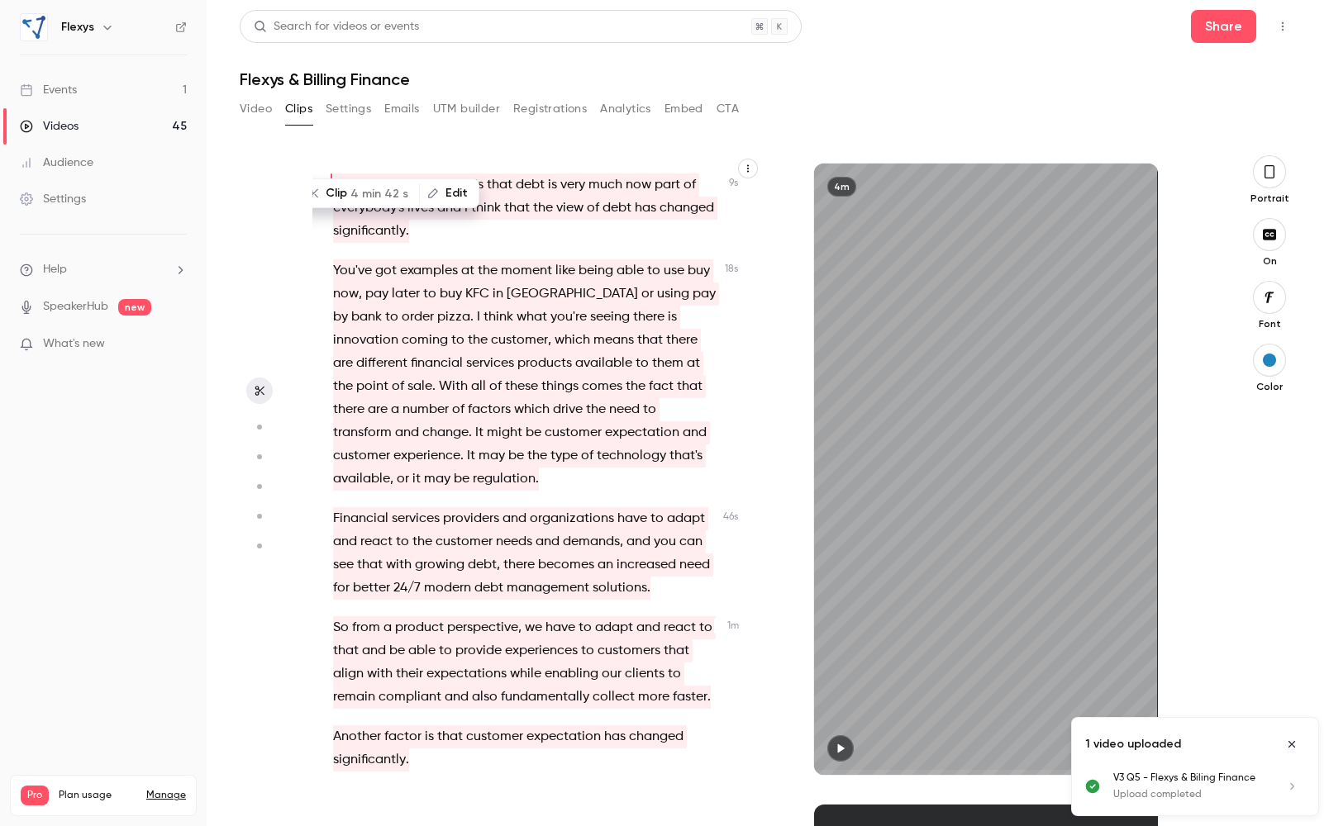
scroll to position [9, 0]
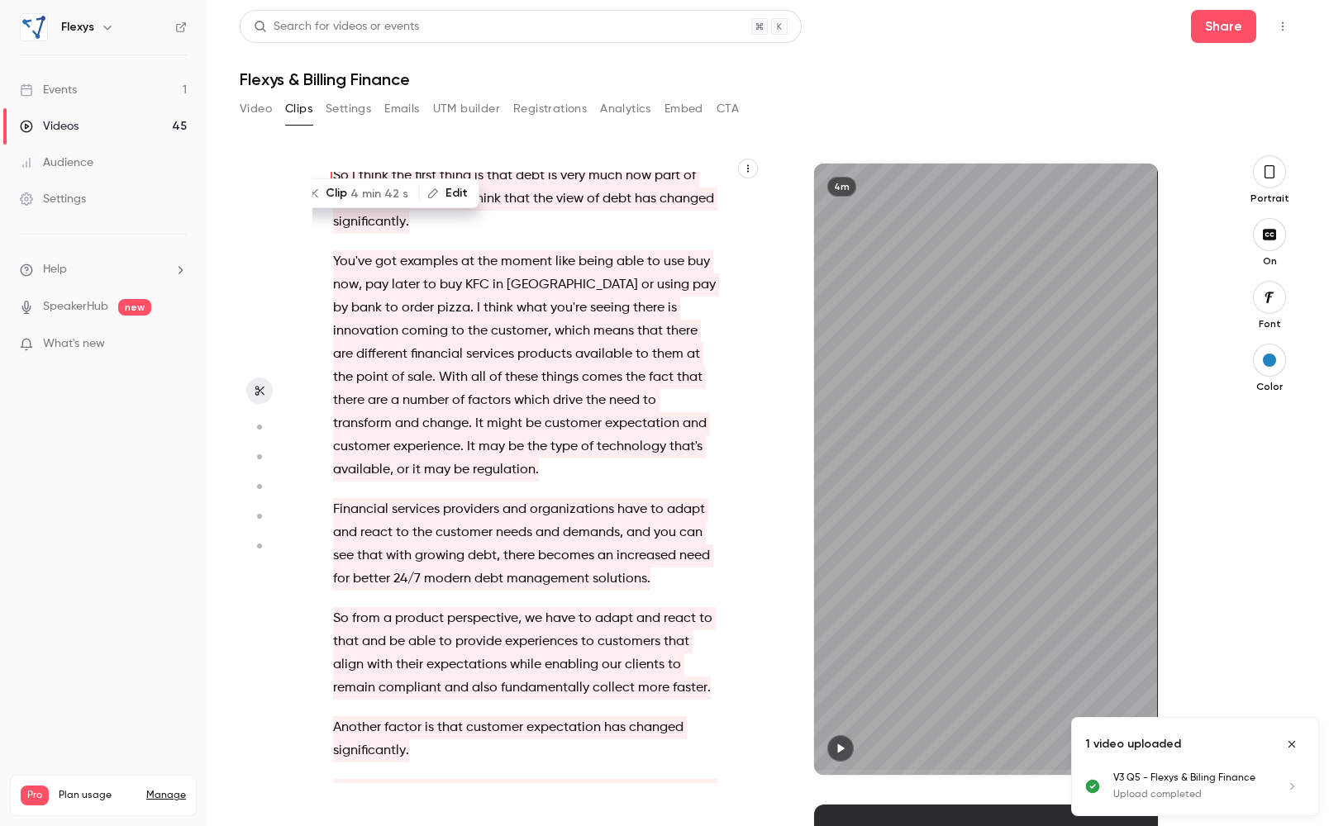
click at [260, 109] on button "Video" at bounding box center [256, 109] width 32 height 26
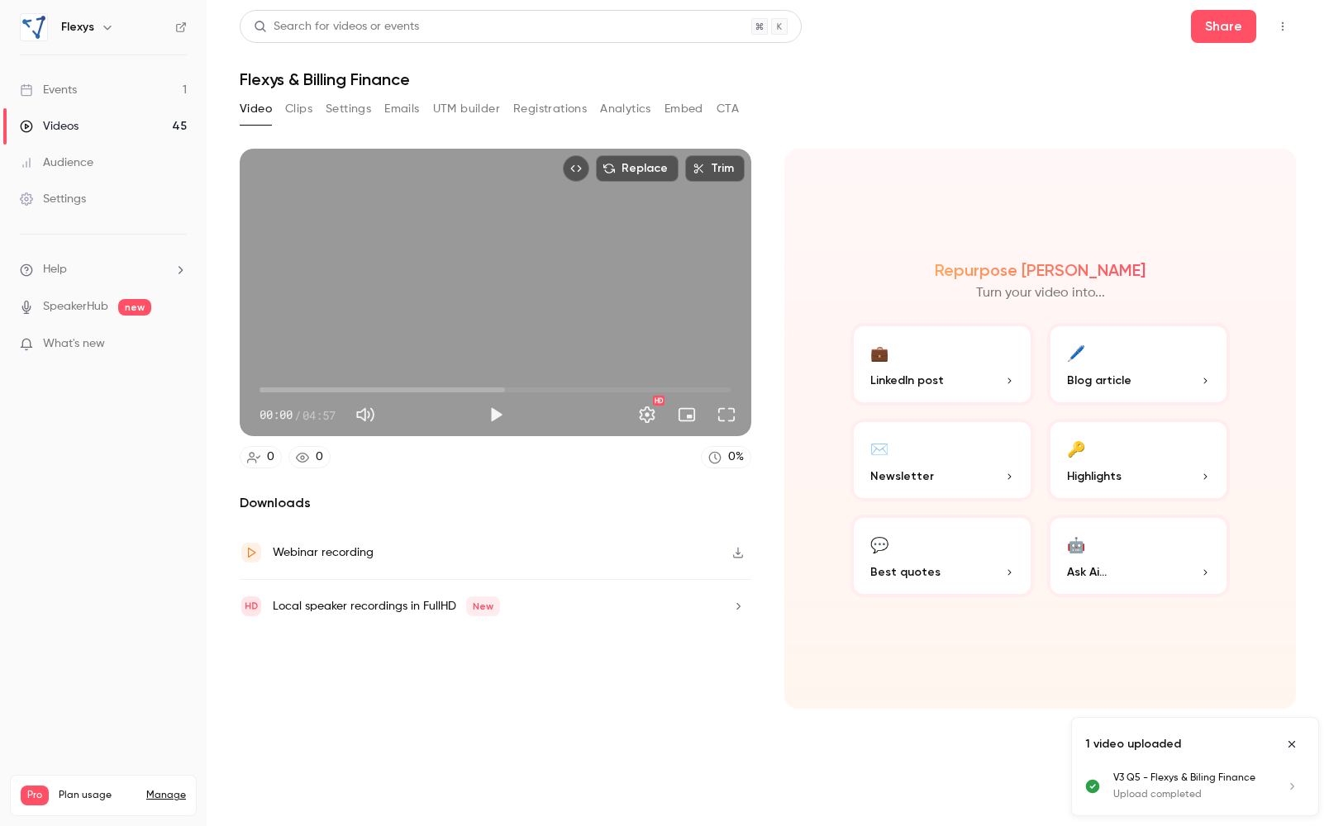
click at [303, 112] on button "Clips" at bounding box center [298, 109] width 27 height 26
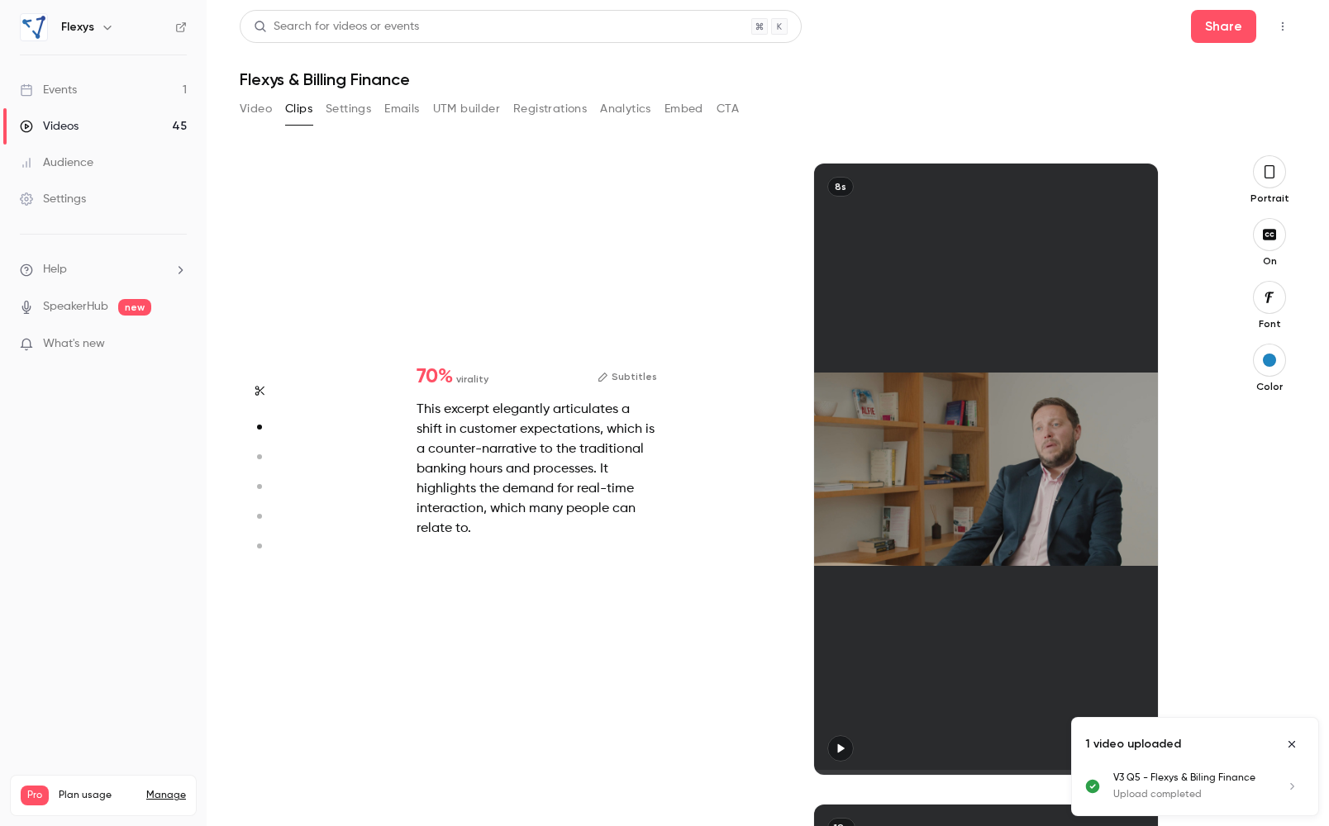
type input "*"
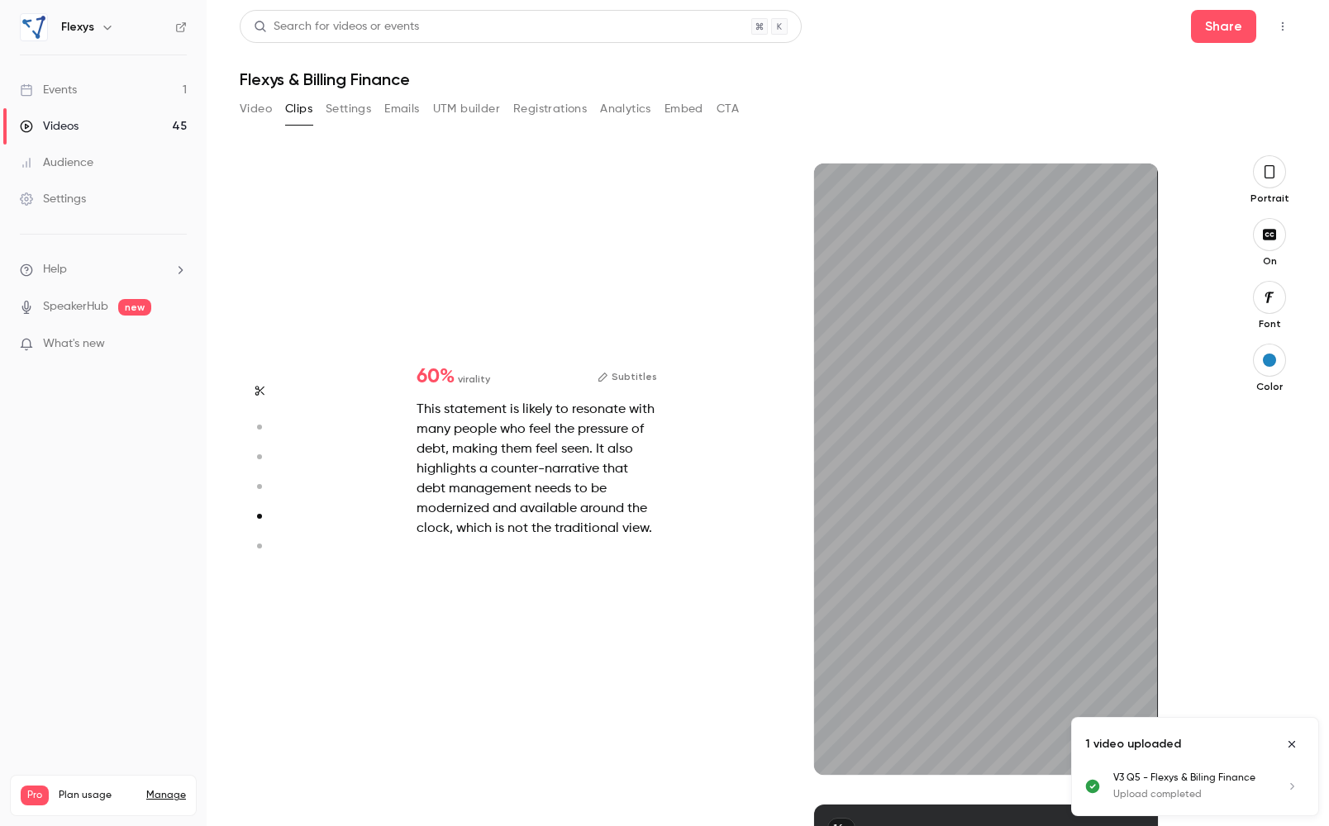
type input "*"
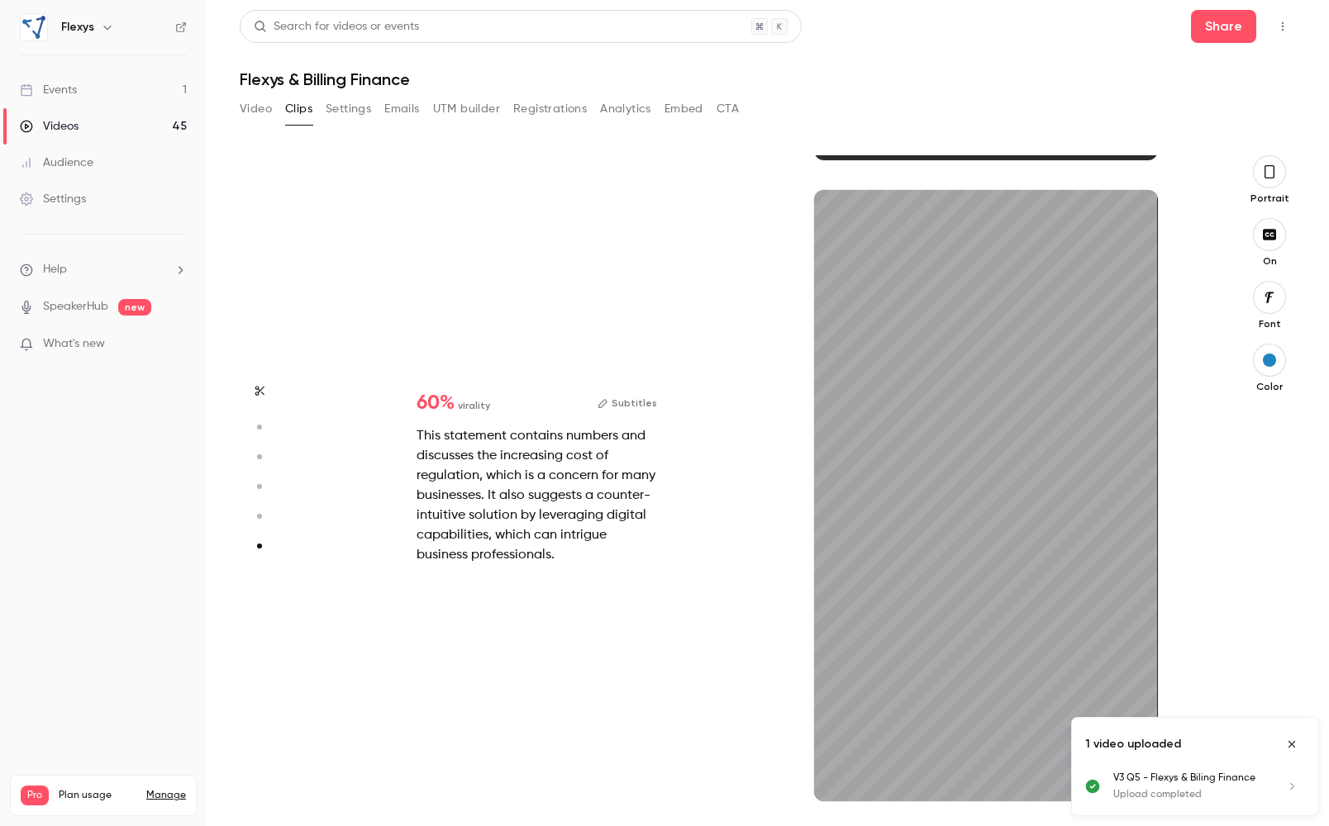
scroll to position [3180, 0]
type input "*"
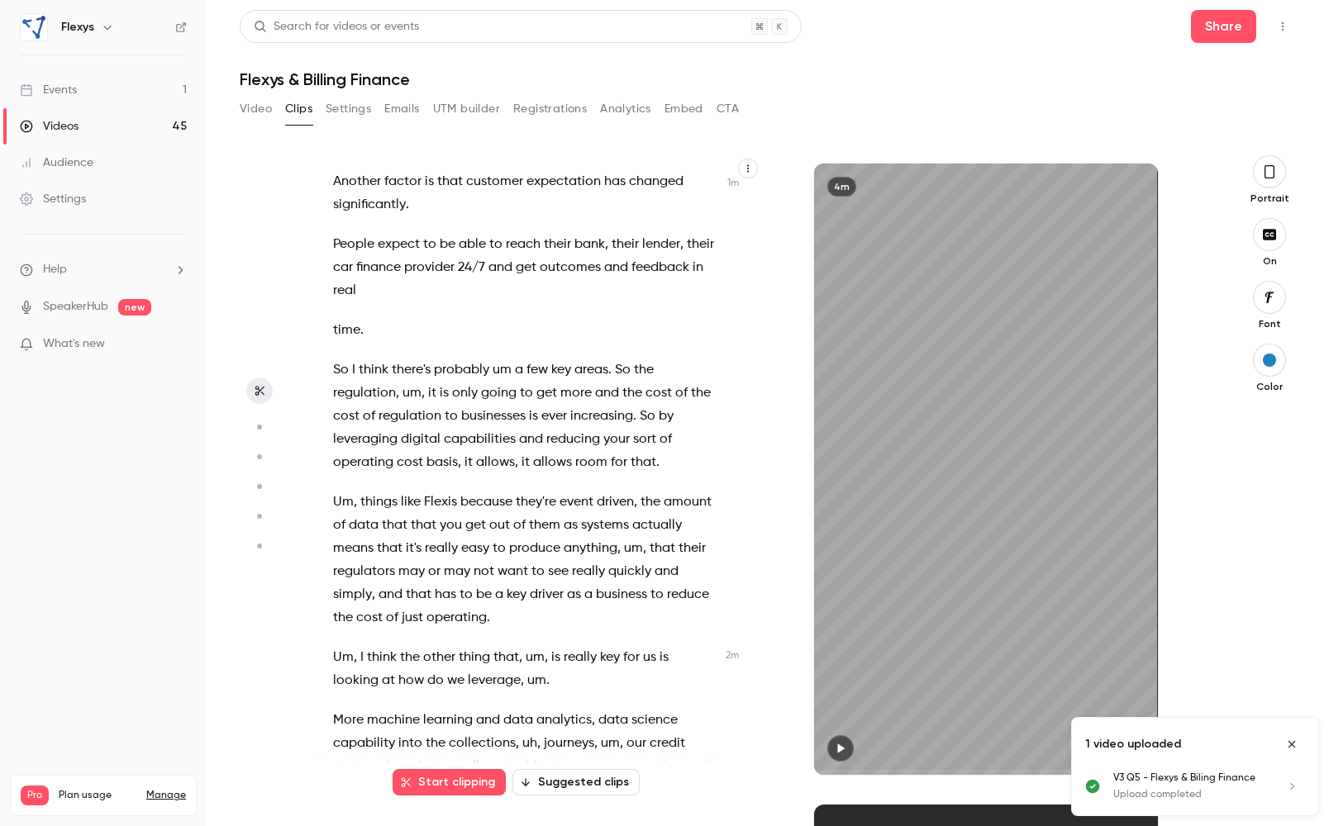
scroll to position [551, 0]
